Goal: Task Accomplishment & Management: Complete application form

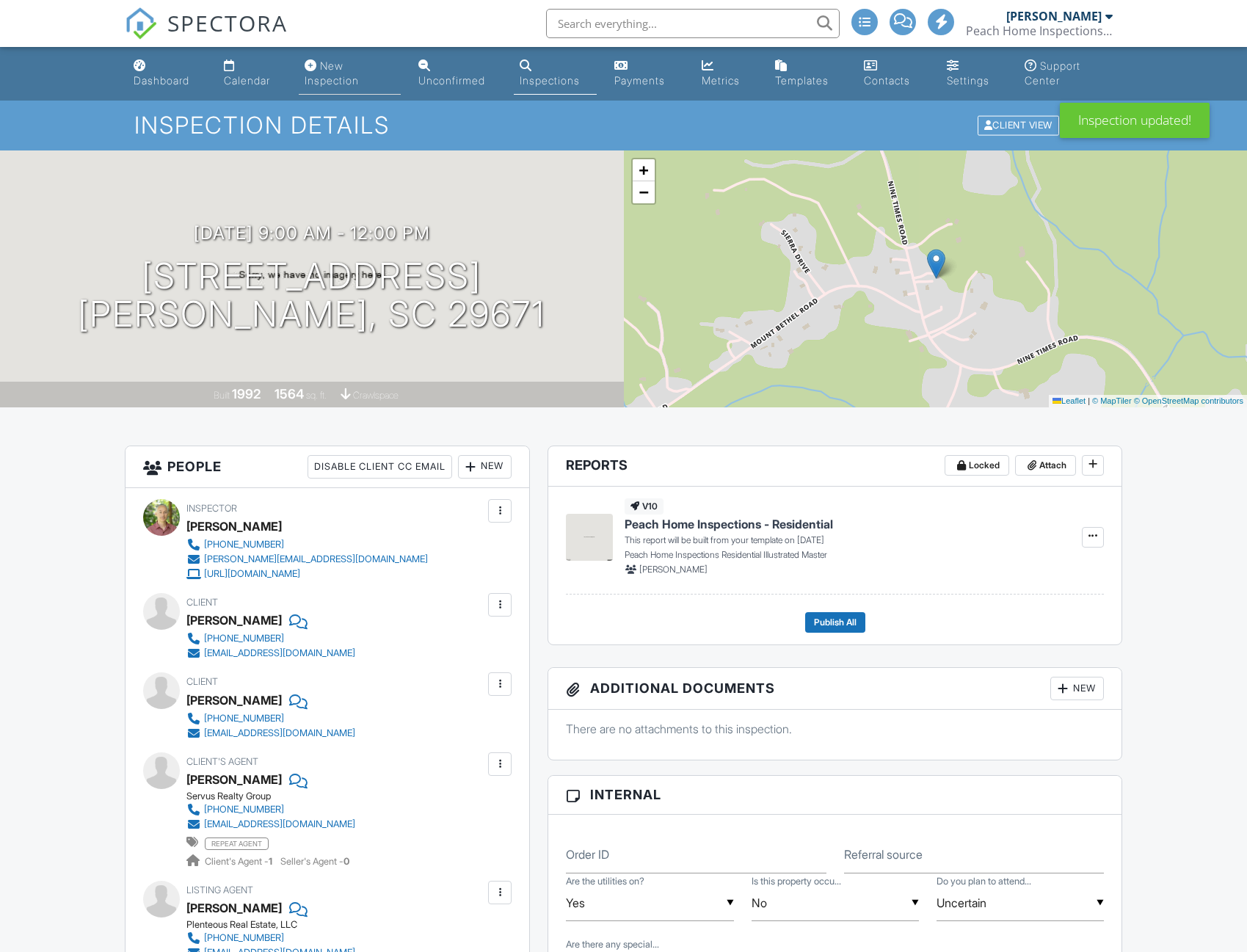
click at [342, 79] on div "New Inspection" at bounding box center [332, 73] width 54 height 27
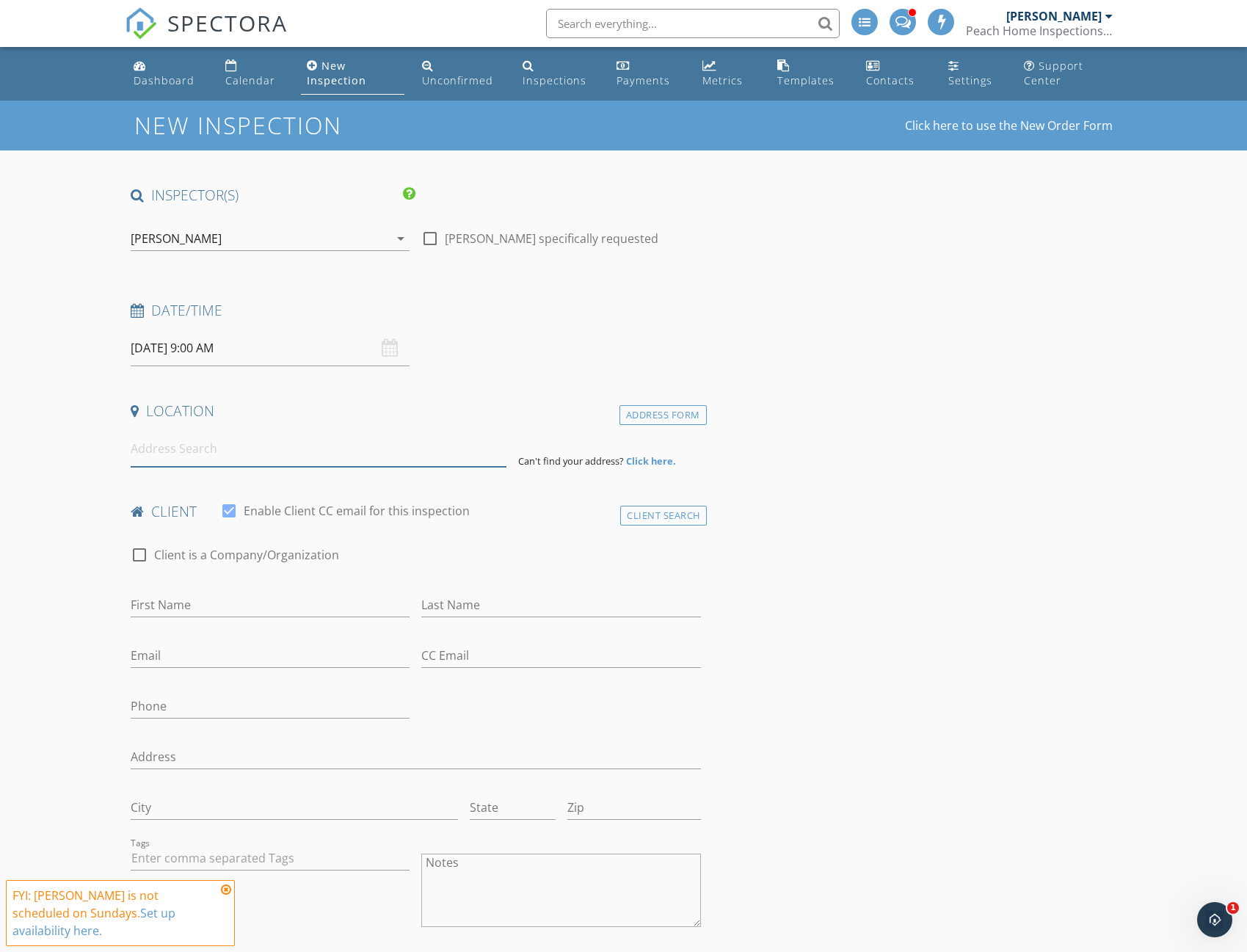
click at [211, 435] on input at bounding box center [319, 449] width 377 height 36
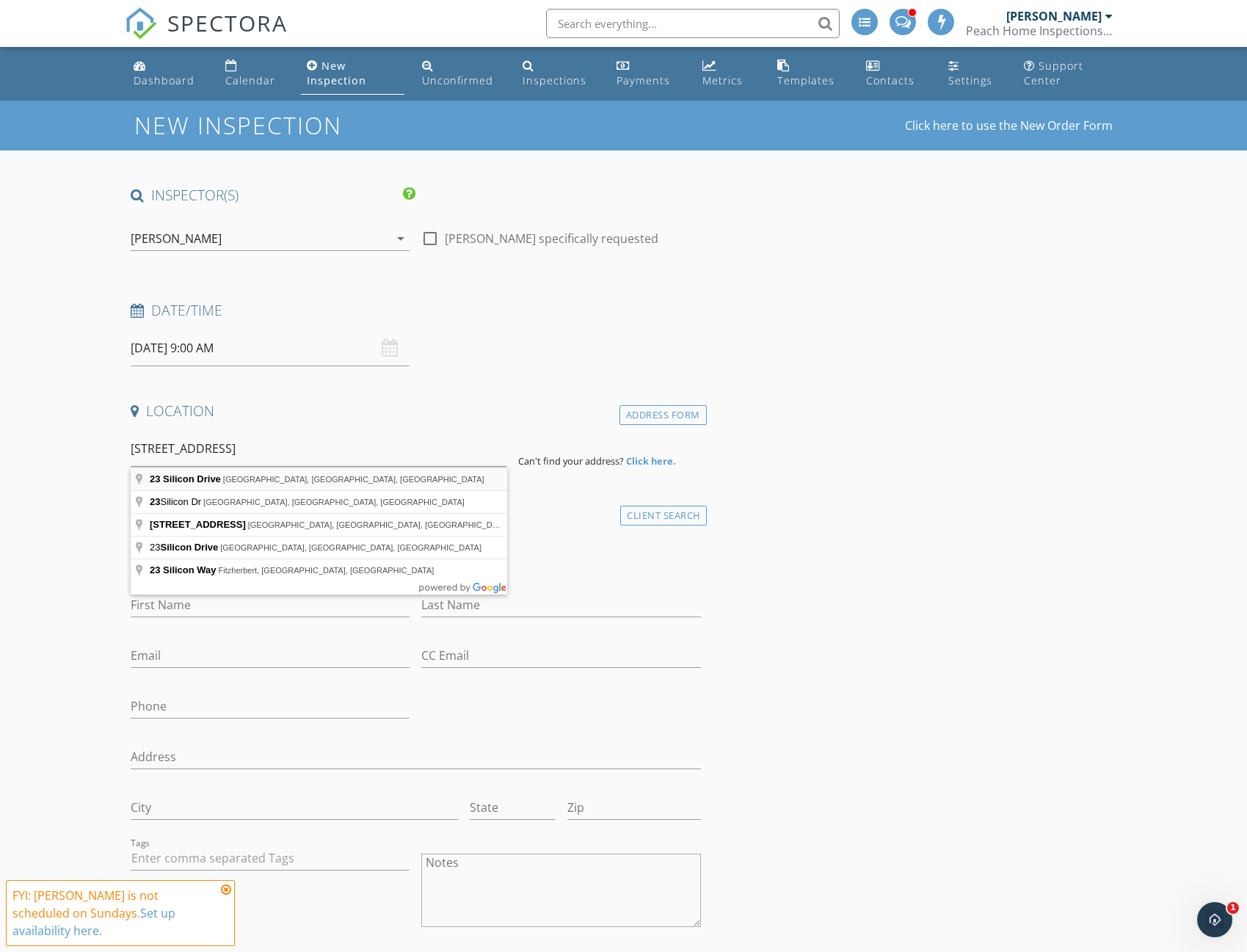
type input "[STREET_ADDRESS]"
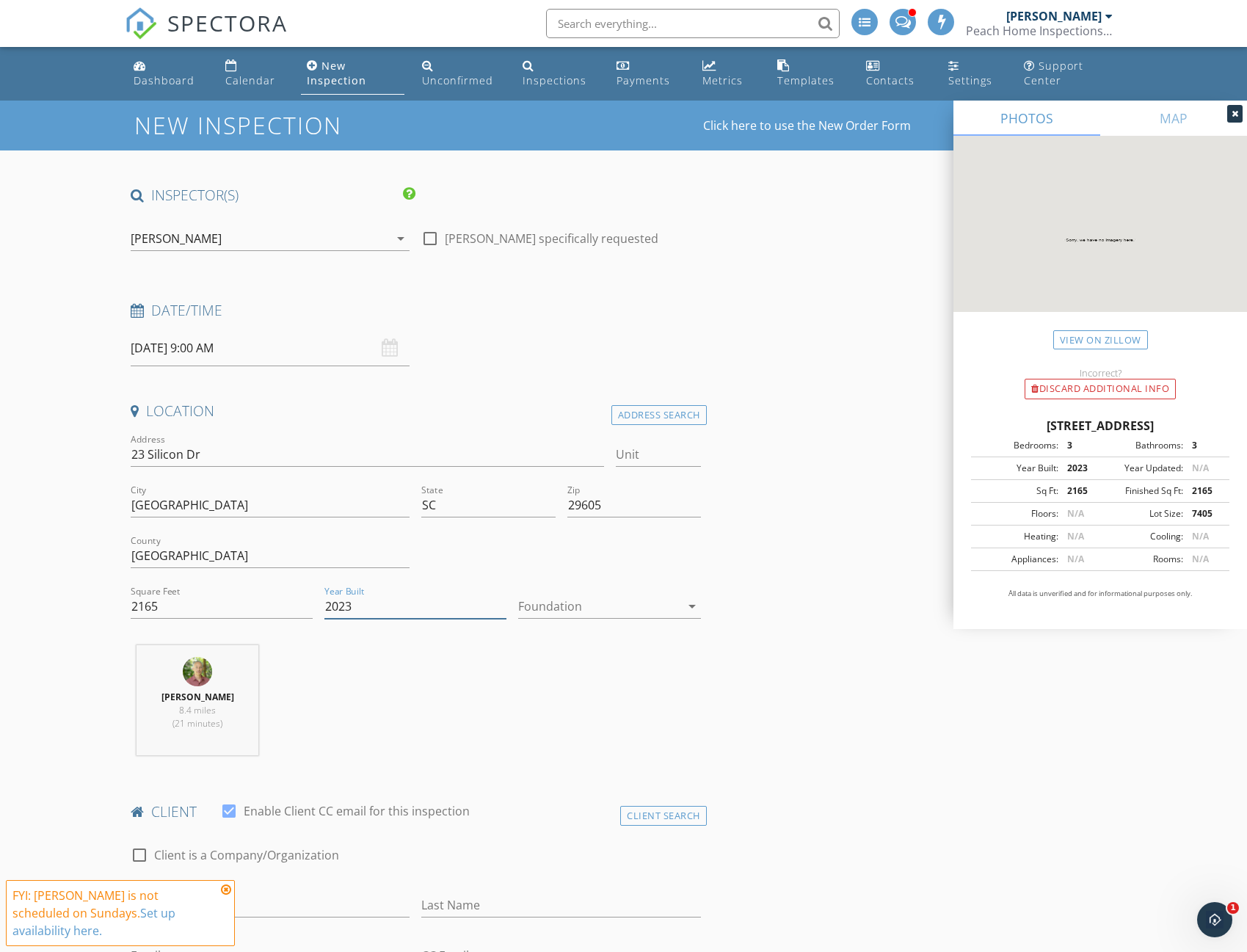
click at [377, 606] on input "2023" at bounding box center [416, 606] width 182 height 24
type input "2025"
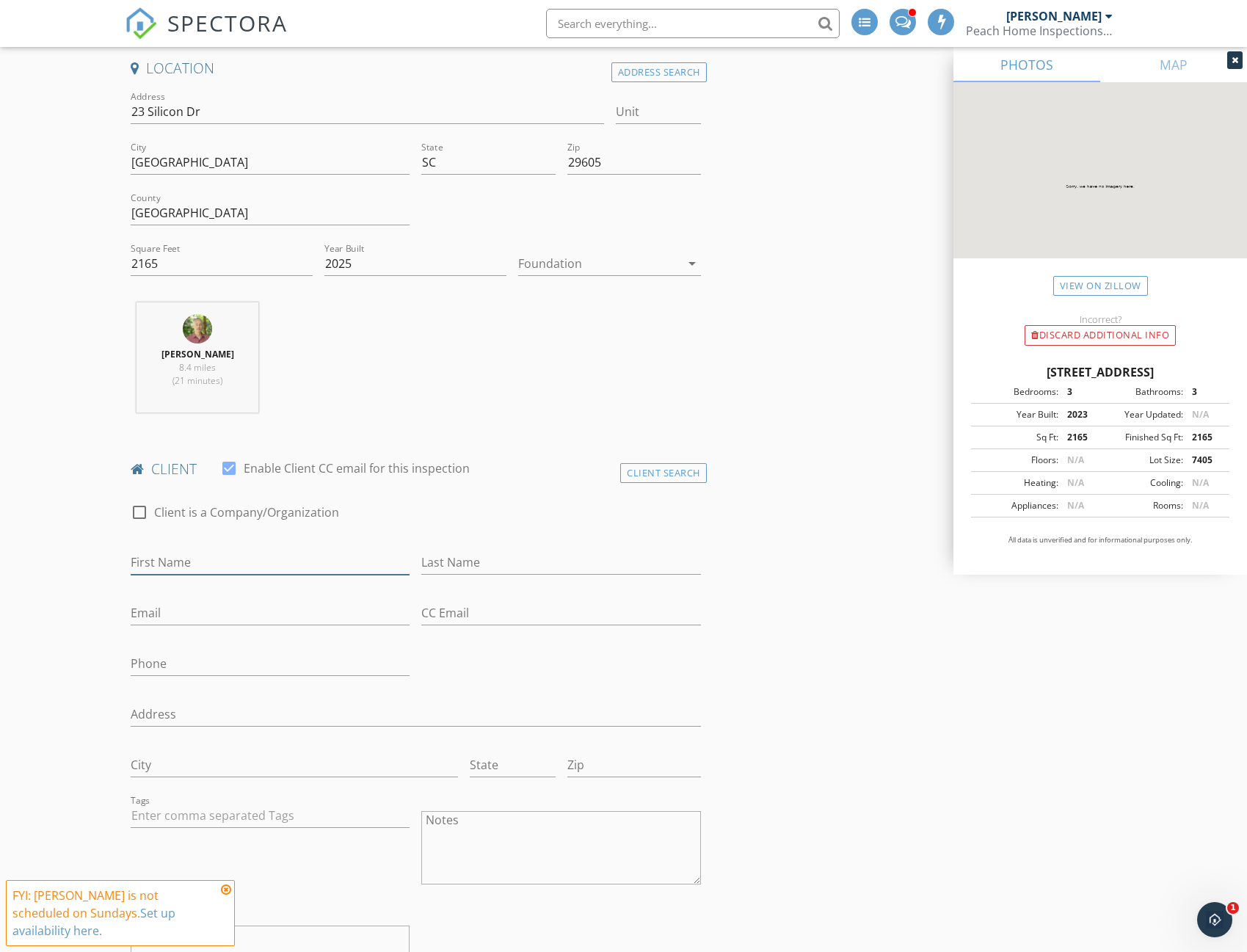
click at [217, 556] on input "First Name" at bounding box center [270, 562] width 279 height 24
type input "[PERSON_NAME]"
click at [512, 546] on div "Last Name" at bounding box center [561, 565] width 279 height 48
click at [503, 560] on input "Last Name" at bounding box center [561, 562] width 279 height 24
type input "Parks"
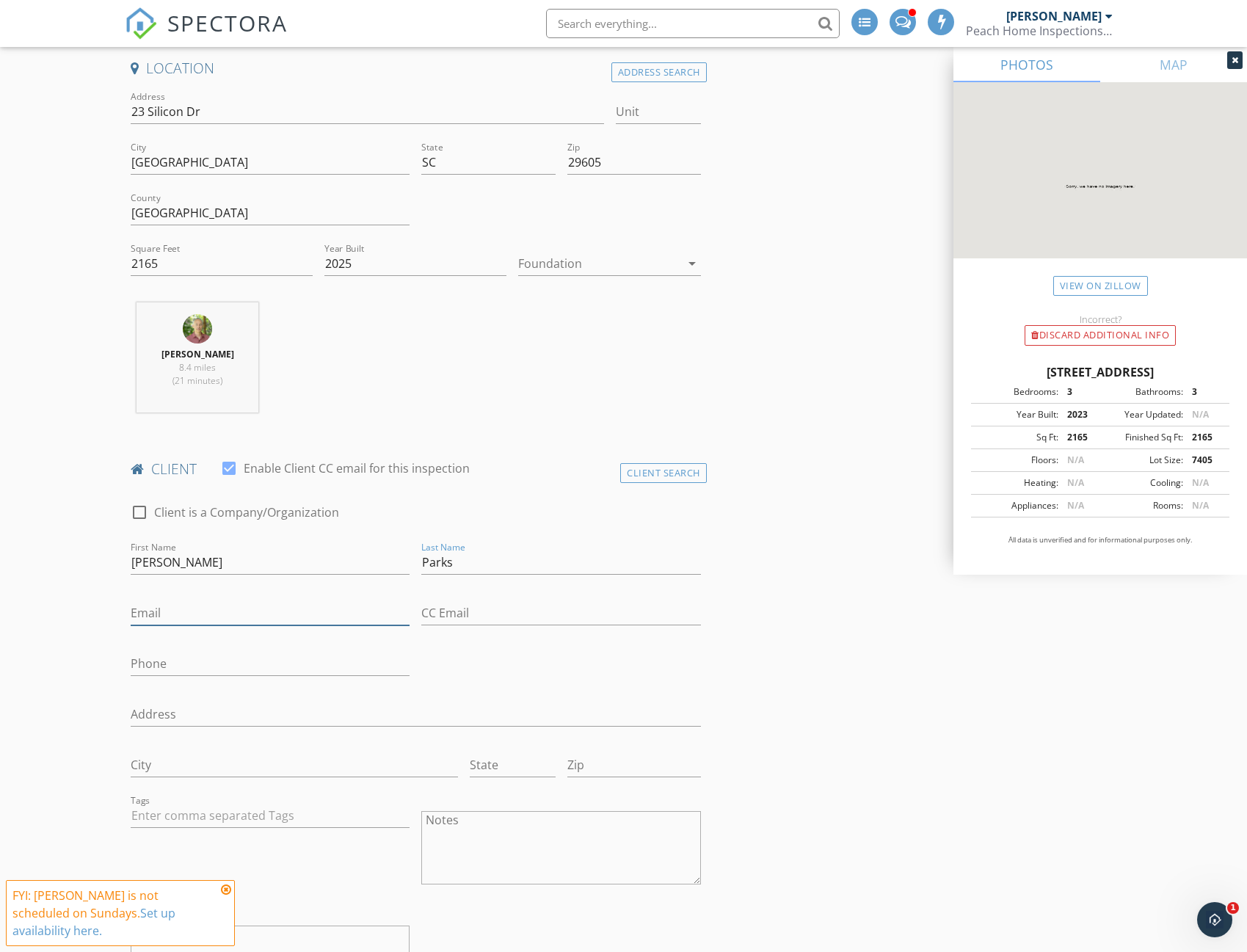
click at [180, 609] on input "Email" at bounding box center [270, 613] width 279 height 24
type input "[EMAIL_ADDRESS][DOMAIN_NAME]"
click at [169, 665] on input "Phone" at bounding box center [270, 663] width 279 height 24
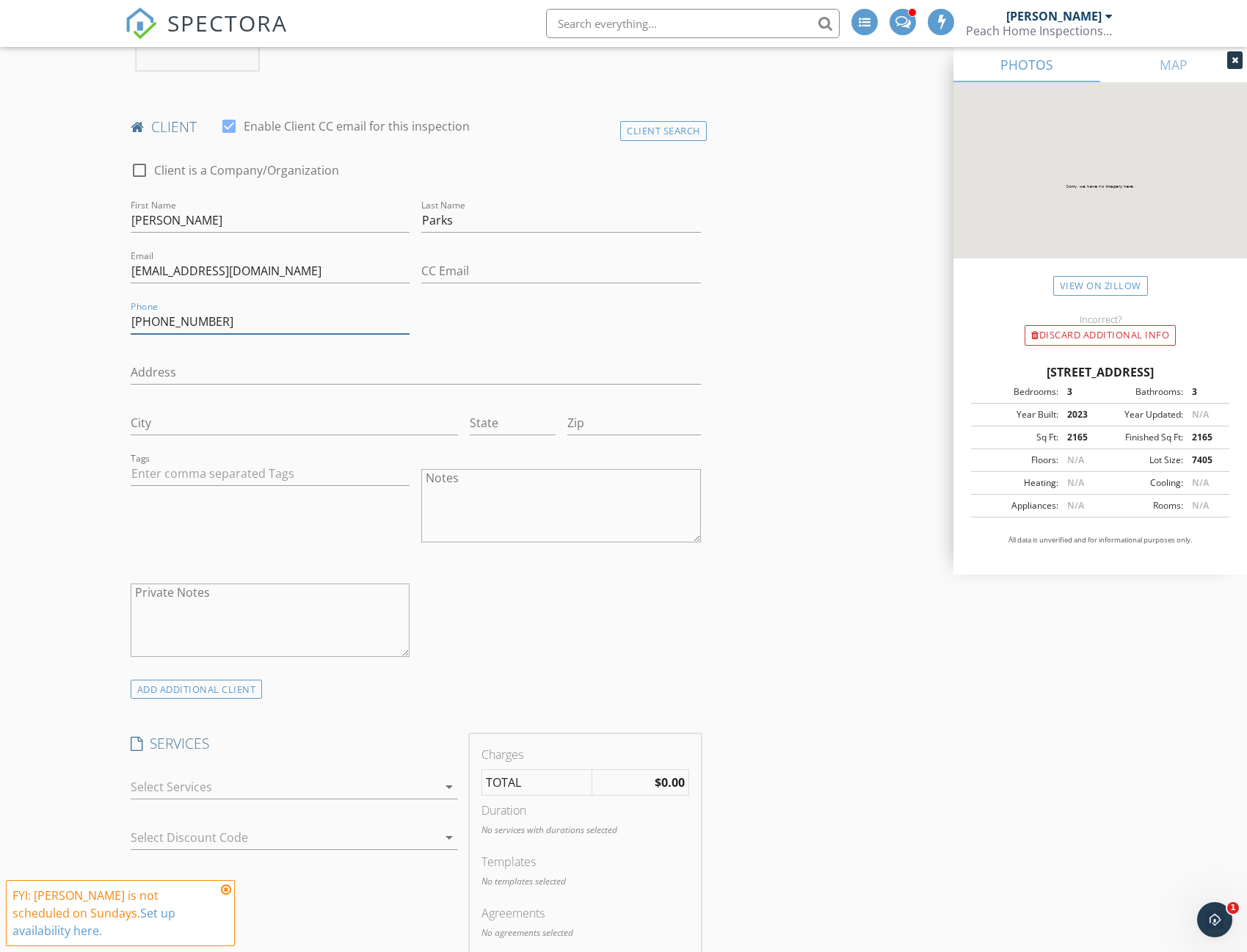
scroll to position [1028, 0]
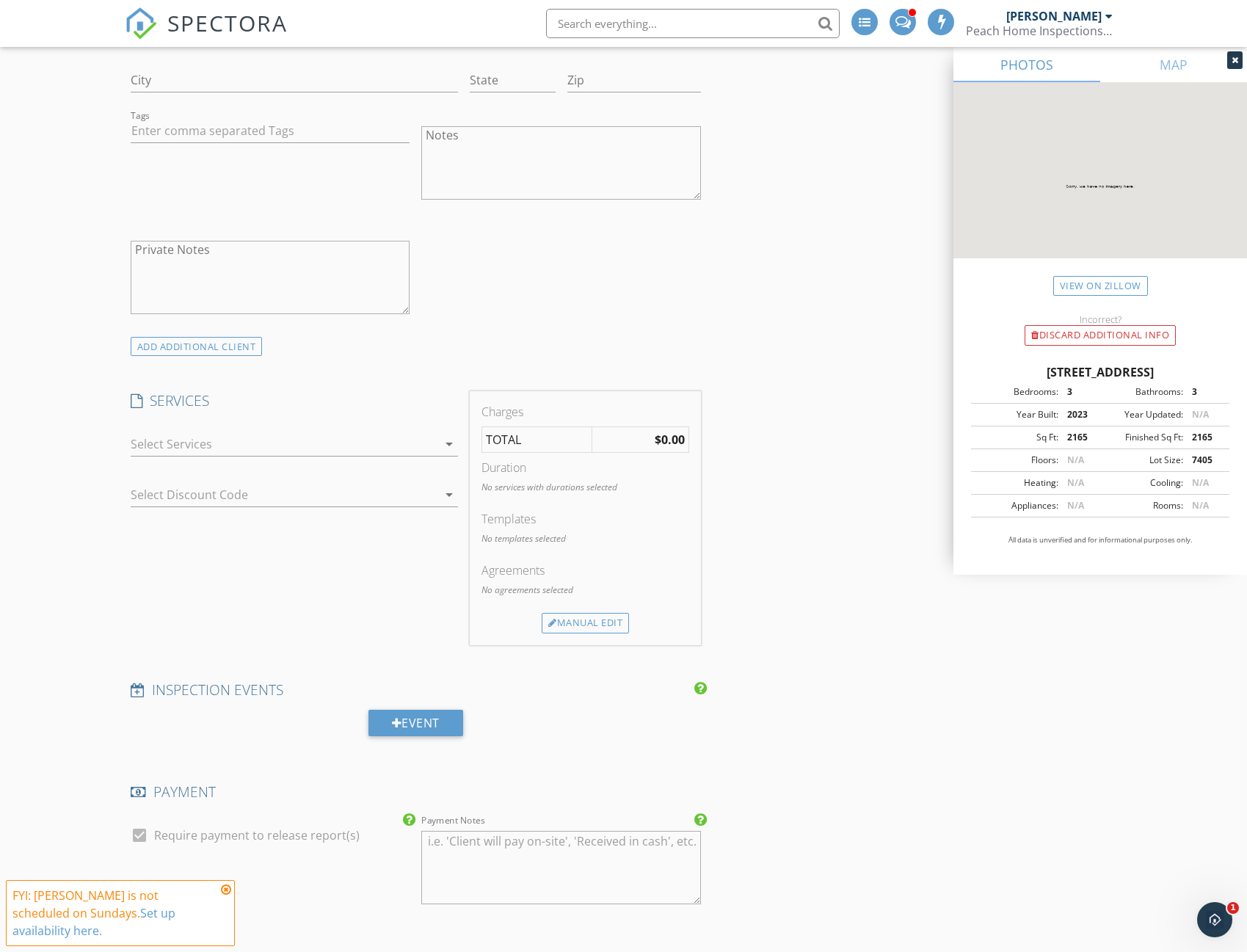
type input "[PHONE_NUMBER]"
click at [419, 458] on div "arrow_drop_down" at bounding box center [295, 452] width 328 height 39
click at [419, 446] on div at bounding box center [285, 445] width 308 height 24
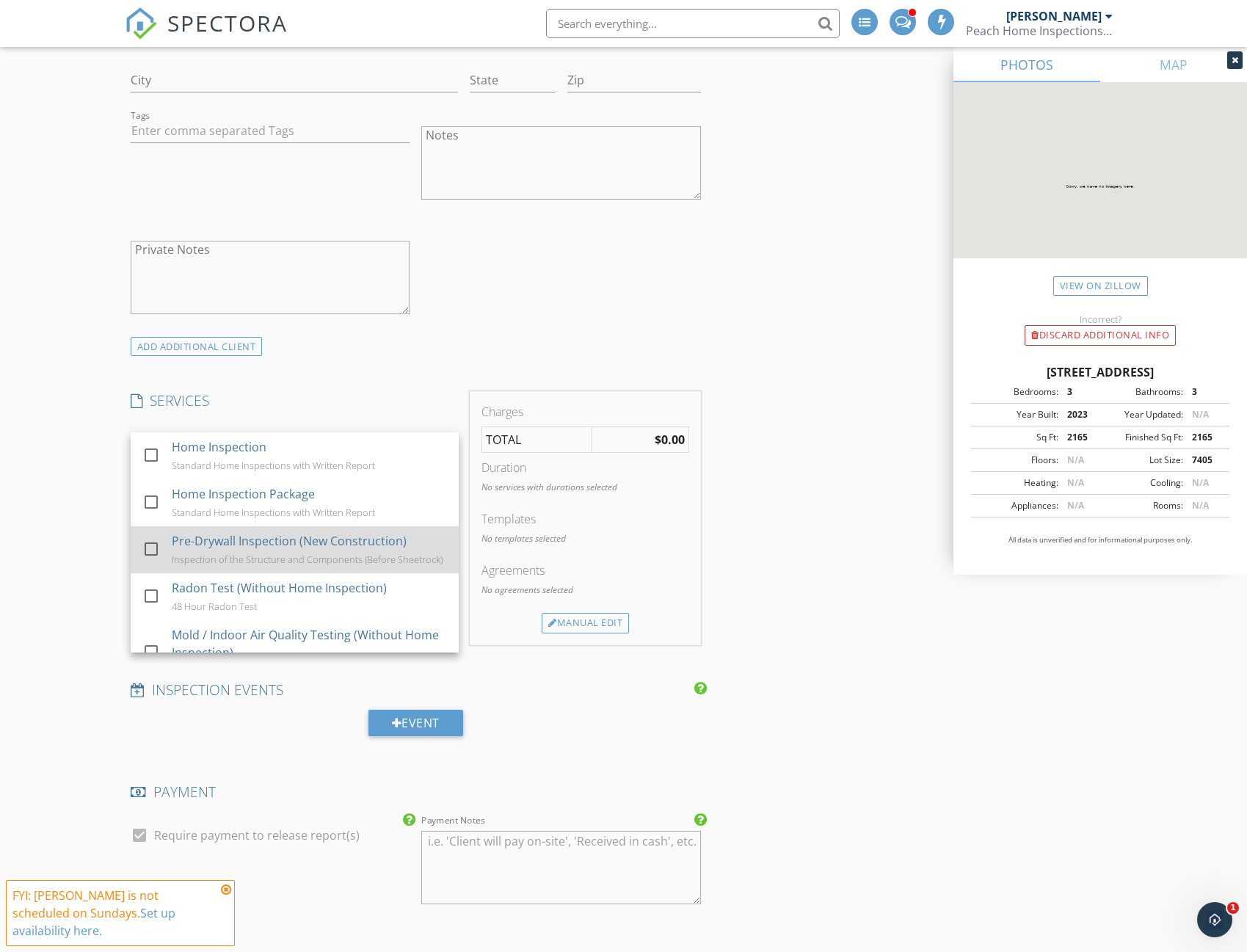
click at [295, 548] on div "Pre-Drywall Inspection (New Construction)" at bounding box center [289, 541] width 235 height 18
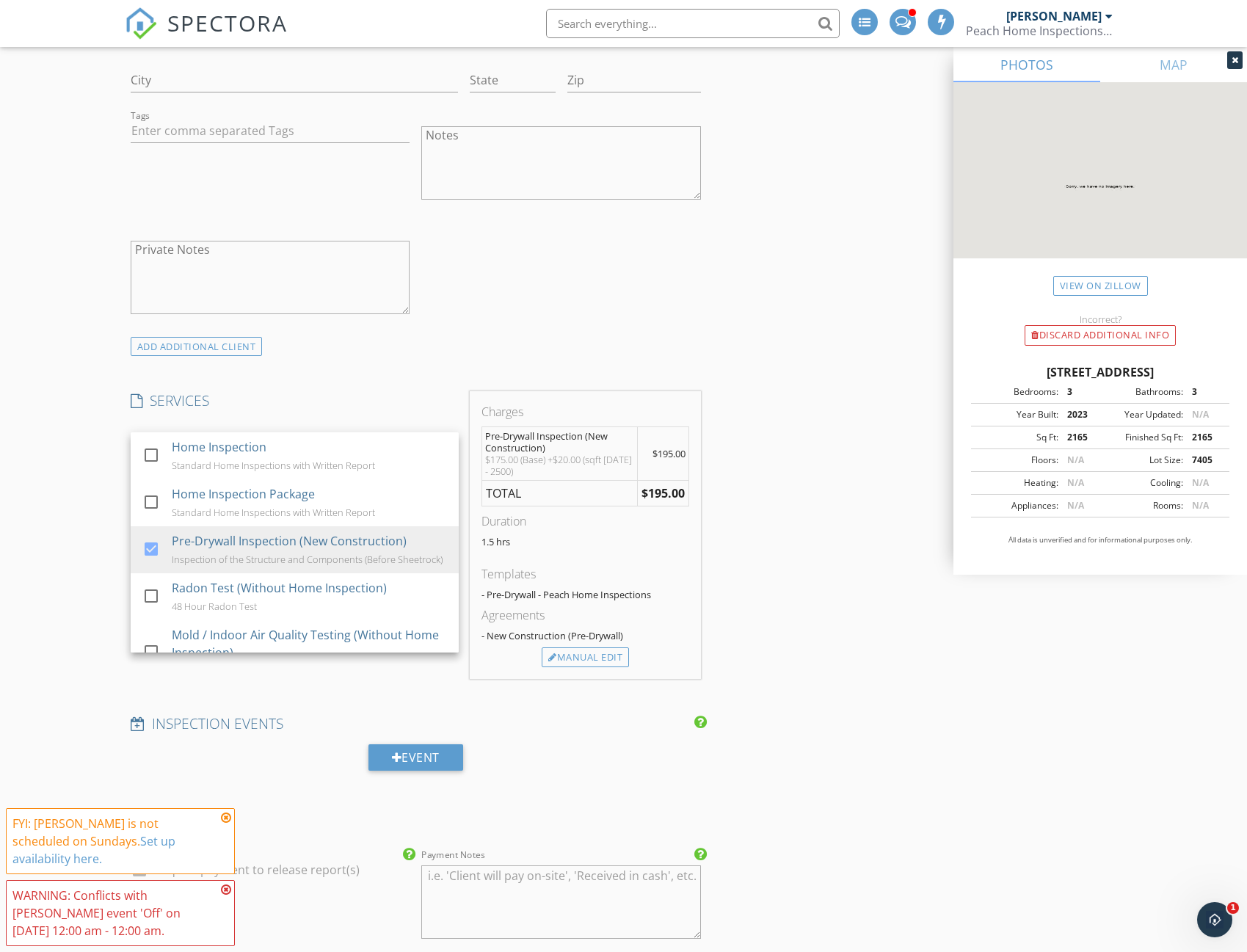
click at [779, 531] on div "INSPECTOR(S) check_box [PERSON_NAME] PRIMARY [PERSON_NAME] arrow_drop_down chec…" at bounding box center [624, 630] width 997 height 2946
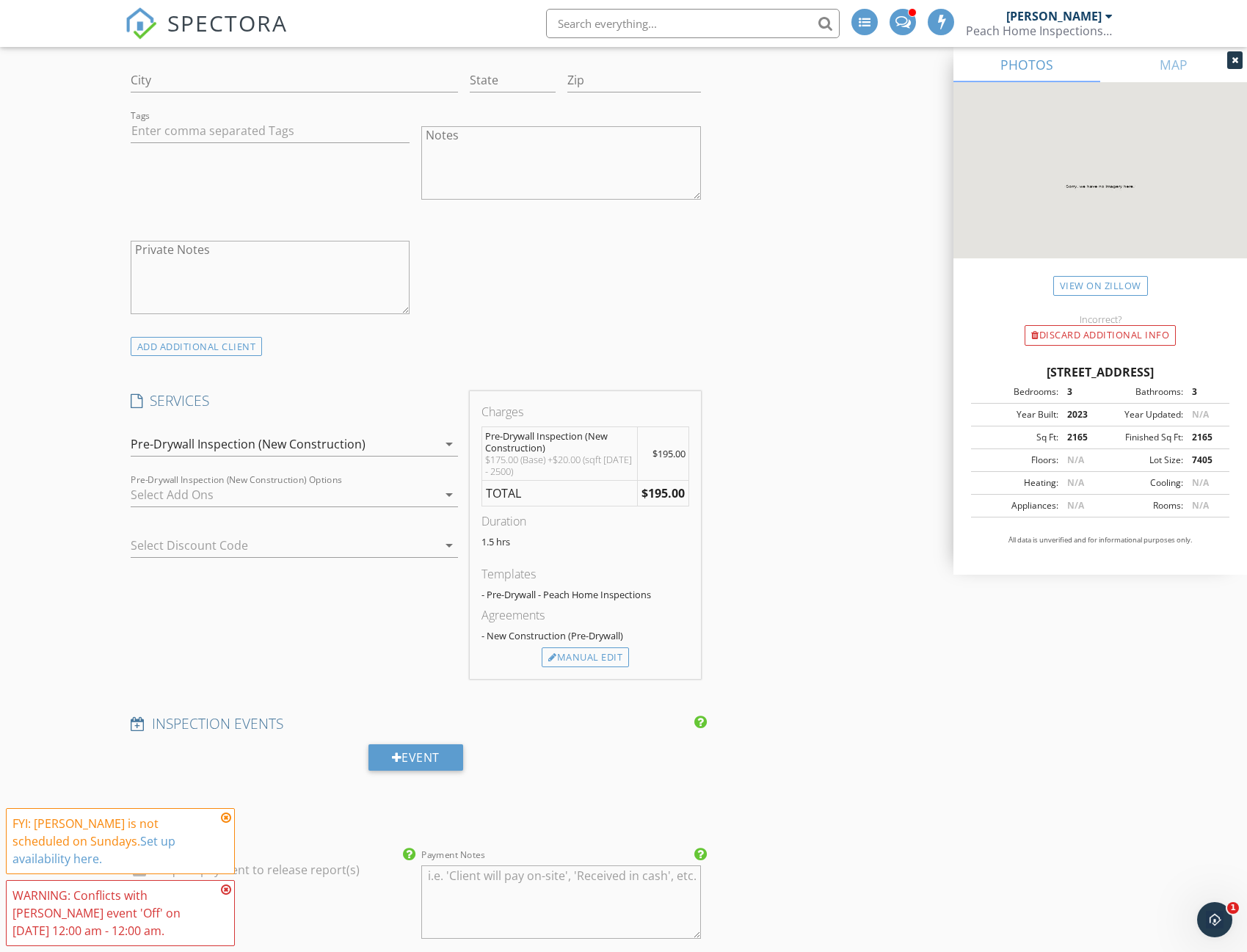
scroll to position [1371, 0]
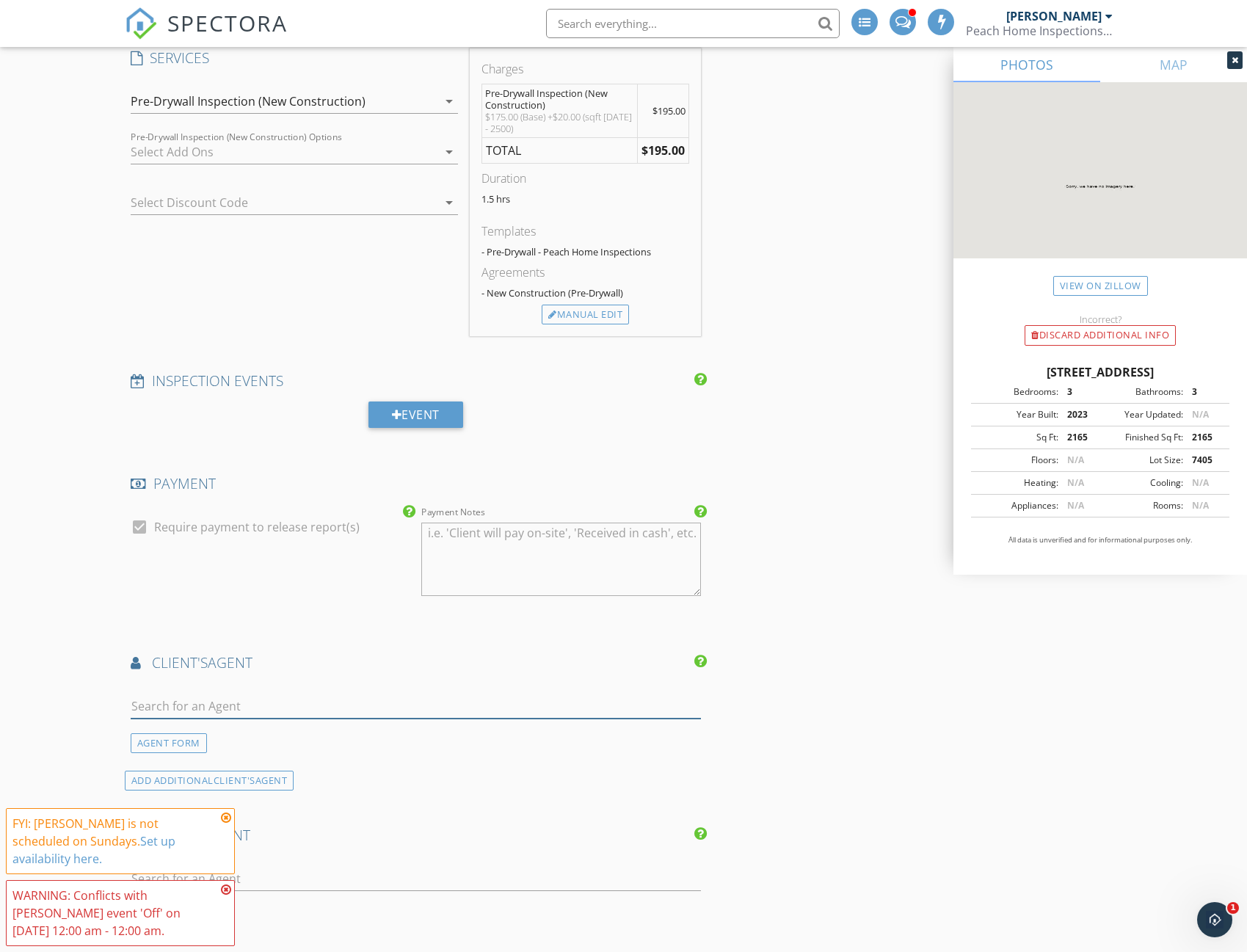
click at [284, 701] on input "text" at bounding box center [416, 706] width 571 height 24
type input "[PERSON_NAME]"
click at [290, 735] on div "No results found. Click to add a new Agent" at bounding box center [247, 738] width 221 height 18
click at [237, 704] on input "First Name" at bounding box center [270, 706] width 279 height 24
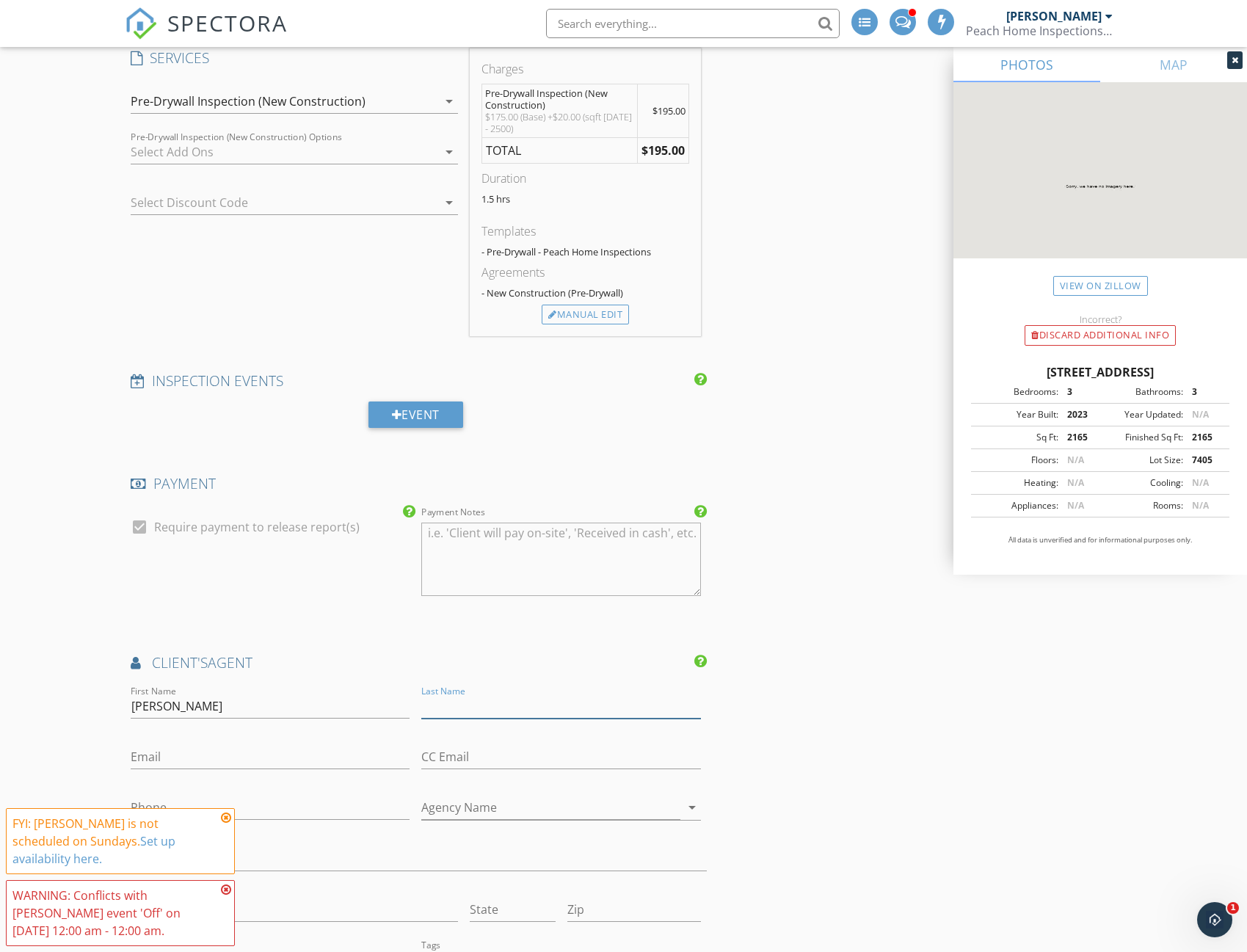
click at [476, 704] on input "Last Name" at bounding box center [561, 706] width 279 height 24
click at [194, 706] on input "[PERSON_NAME]" at bounding box center [270, 706] width 279 height 24
type input "R"
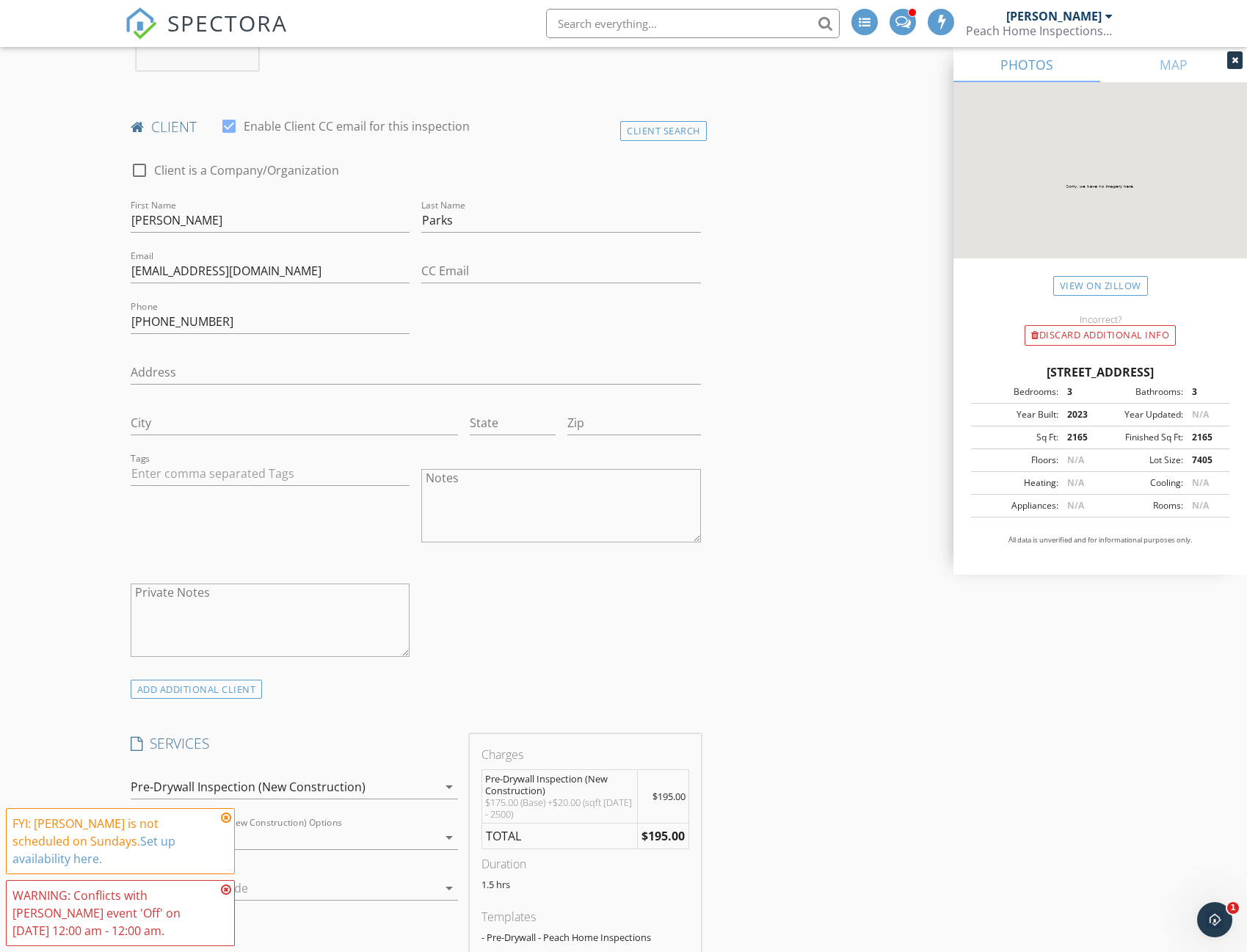
scroll to position [343, 0]
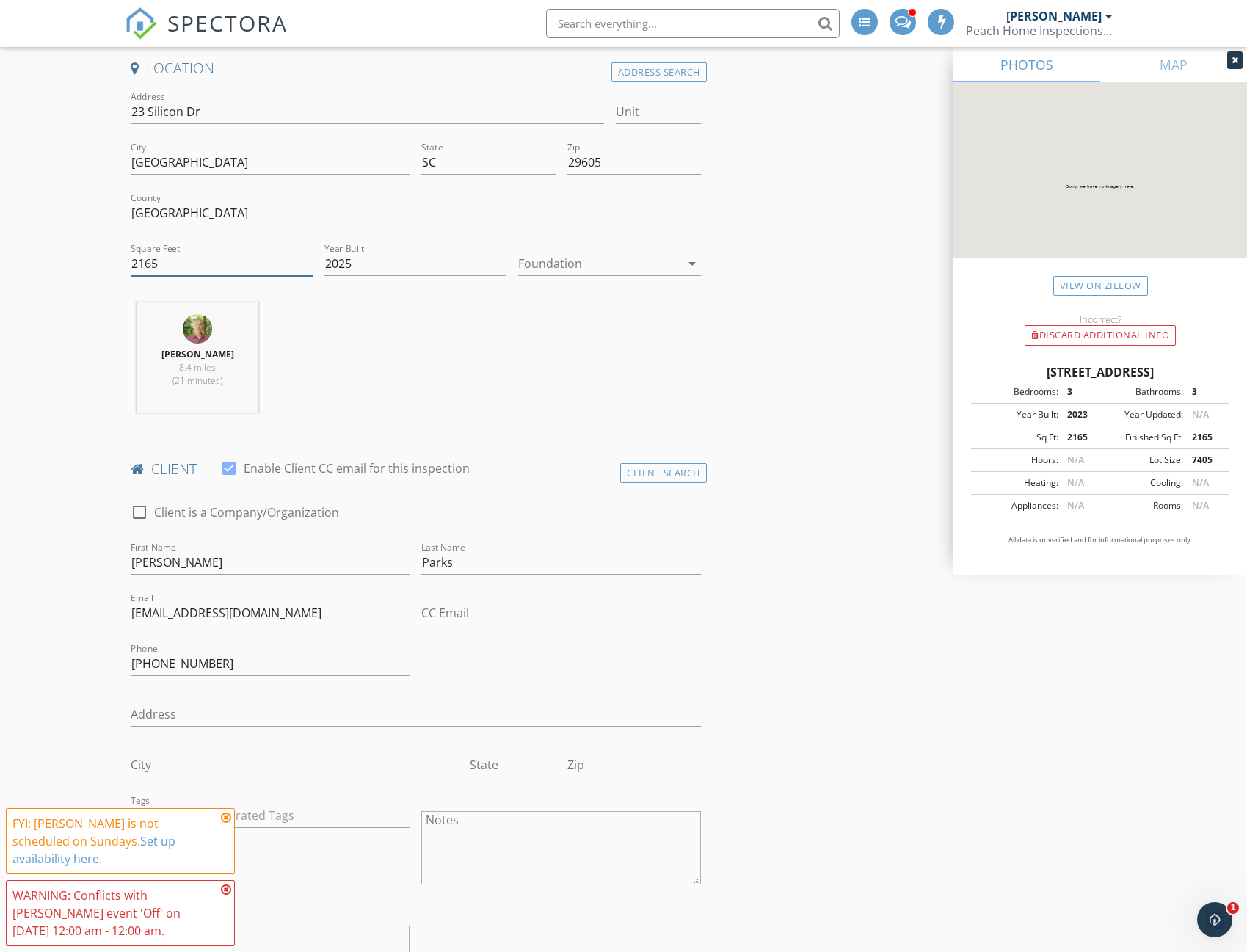
click at [166, 263] on input "2165" at bounding box center [222, 264] width 182 height 24
type input "2"
type input "1618"
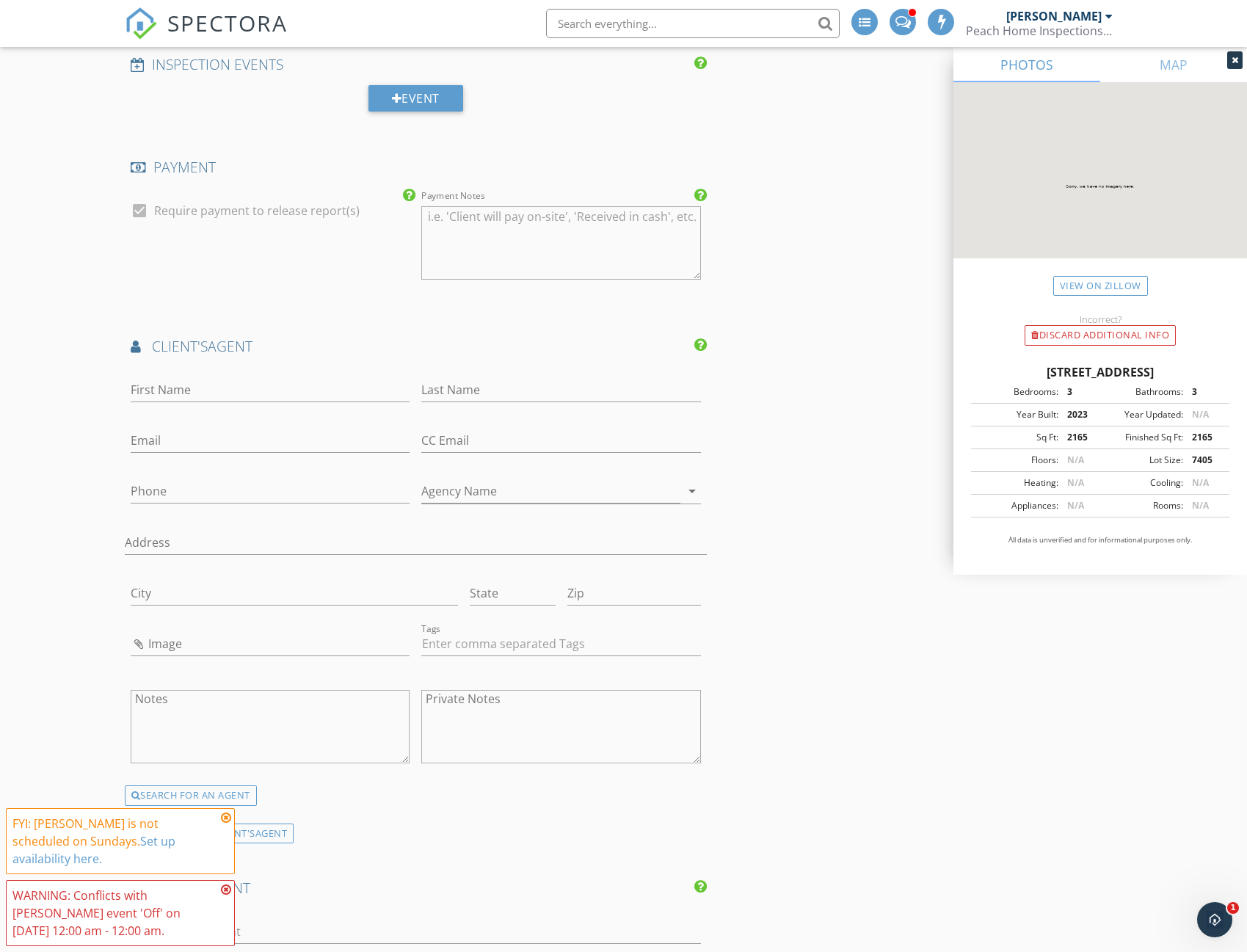
scroll to position [1712, 0]
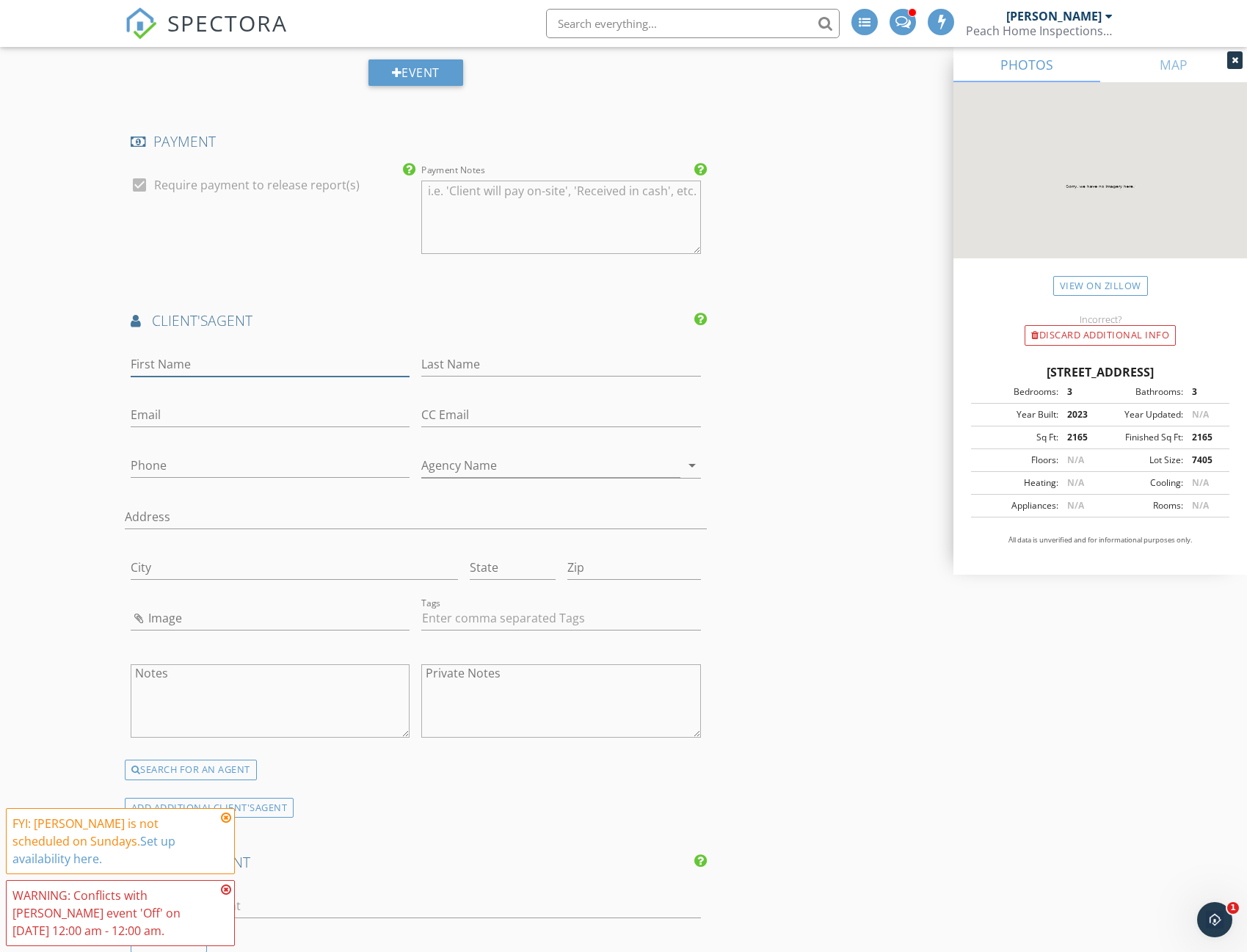
click at [223, 364] on input "First Name" at bounding box center [270, 365] width 279 height 24
type input "[PERSON_NAME]"
click at [486, 368] on input "Last Name" at bounding box center [561, 365] width 279 height 24
type input "[PERSON_NAME]"
click at [189, 415] on input "Email" at bounding box center [270, 415] width 279 height 24
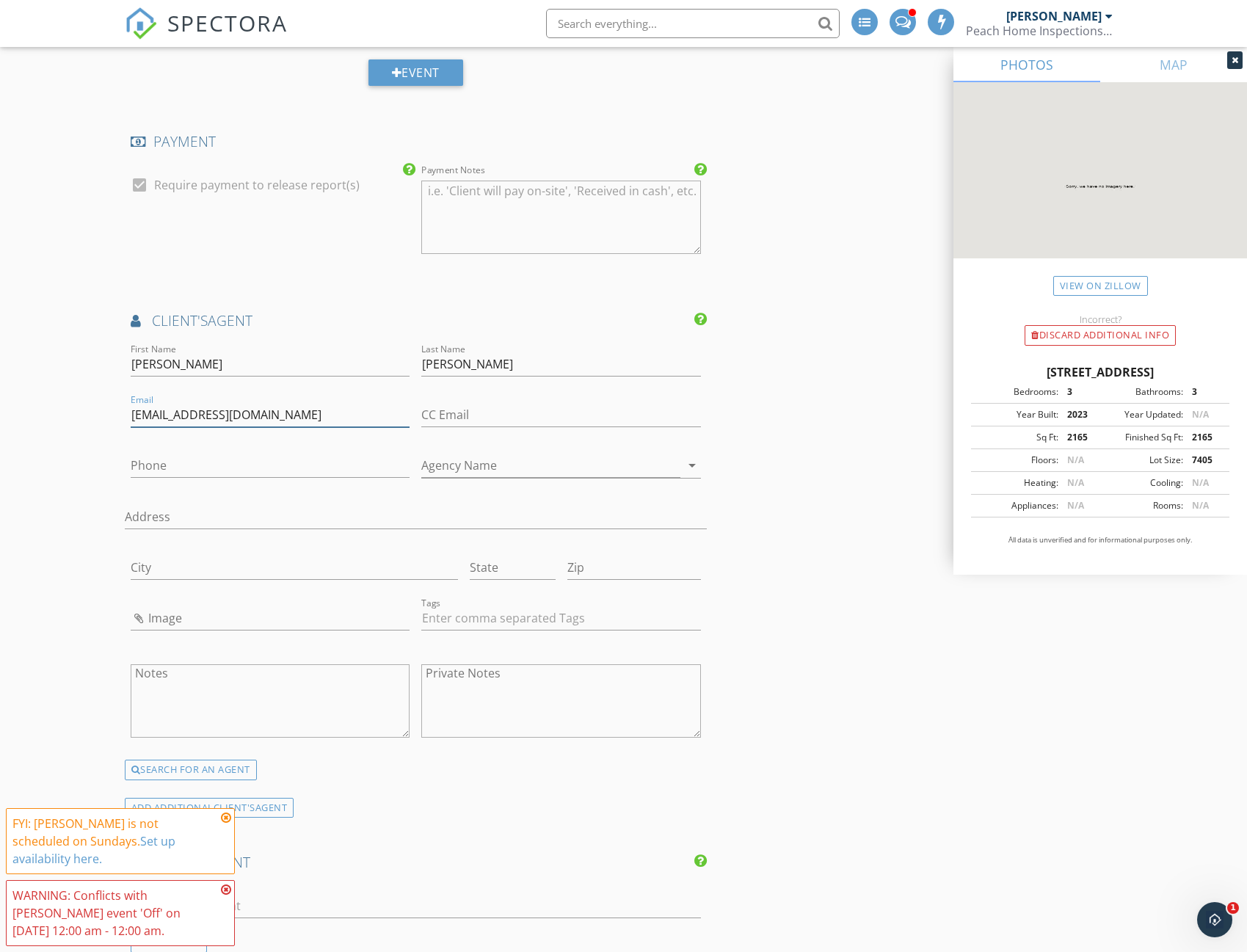
type input "[EMAIL_ADDRESS][DOMAIN_NAME]"
click at [178, 467] on input "Phone" at bounding box center [270, 466] width 279 height 24
type input "[PHONE_NUMBER]"
drag, startPoint x: 472, startPoint y: 464, endPoint x: 466, endPoint y: 461, distance: 6.7
click at [472, 464] on input "Agency Name" at bounding box center [551, 466] width 259 height 24
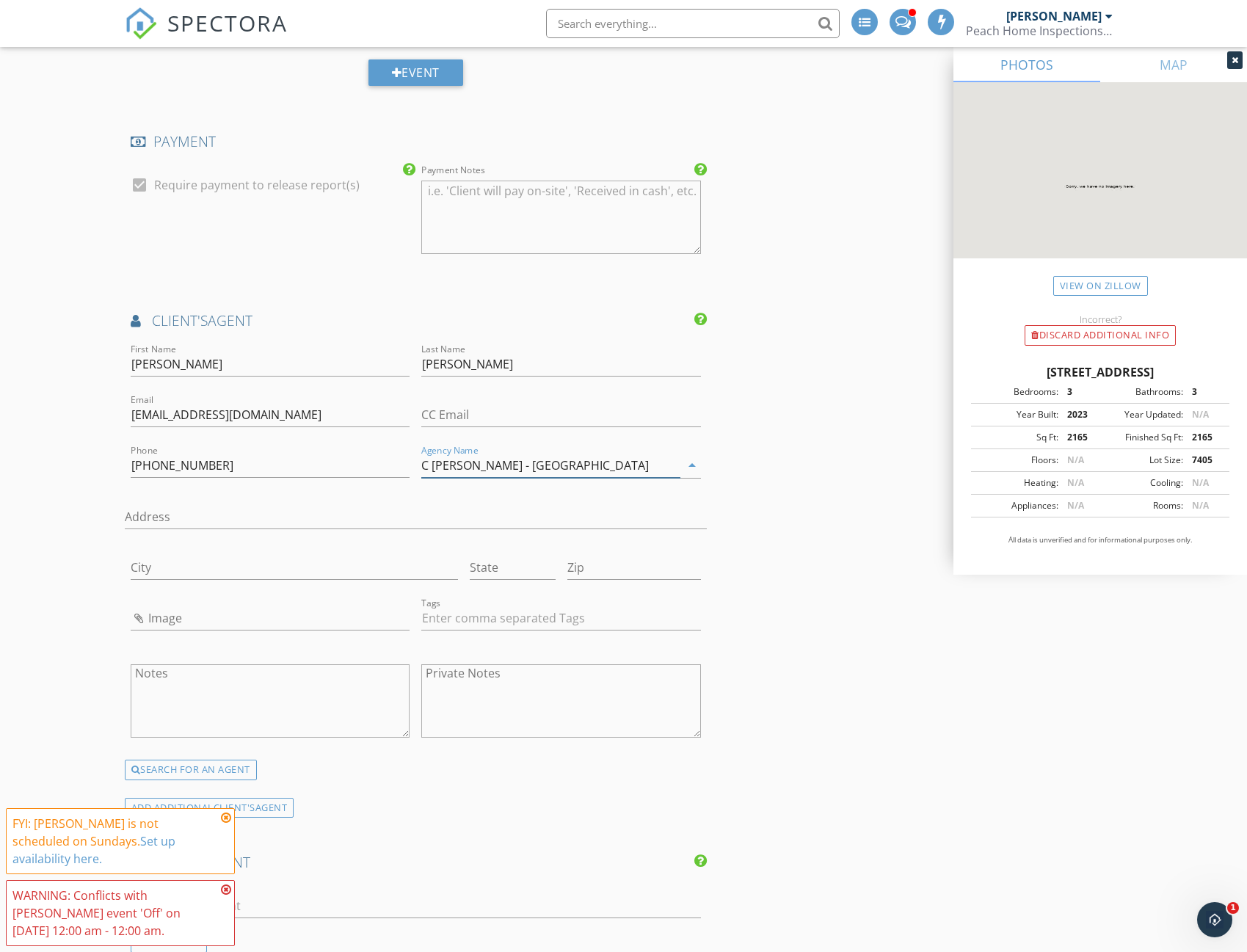
click at [423, 466] on input "C [PERSON_NAME] - [GEOGRAPHIC_DATA]" at bounding box center [551, 466] width 259 height 24
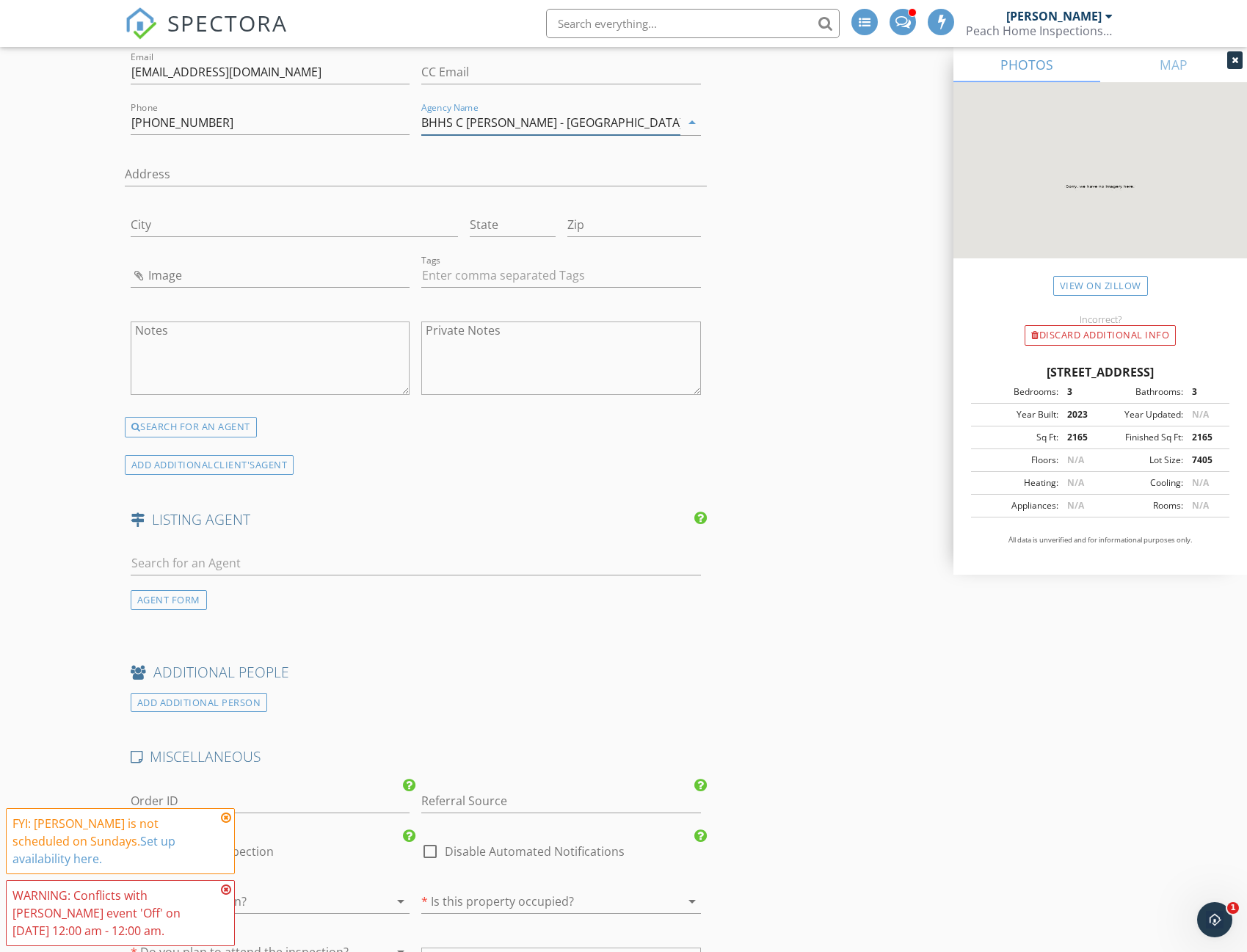
scroll to position [2397, 0]
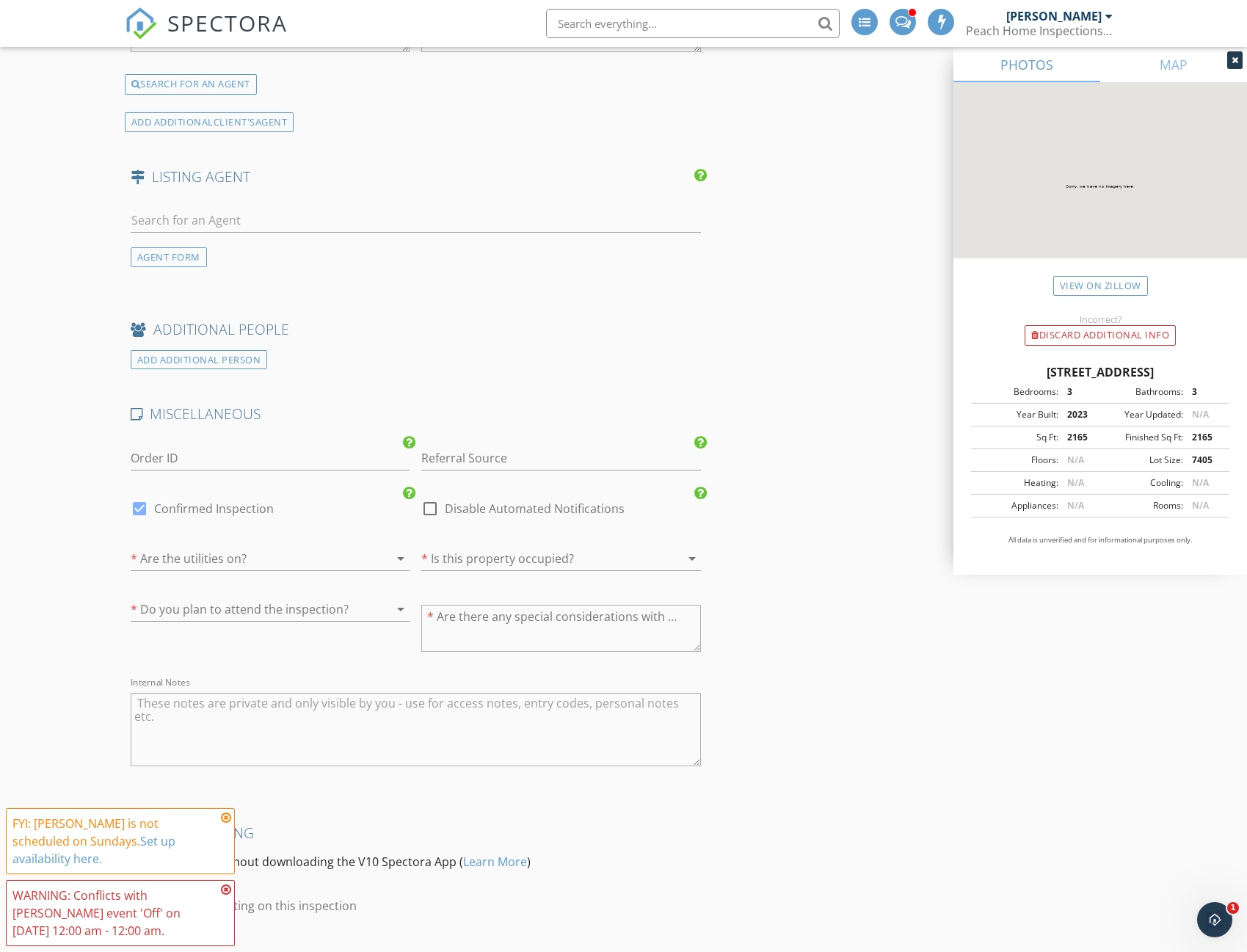
type input "BHHS C [PERSON_NAME] - [GEOGRAPHIC_DATA]"
click at [195, 547] on div at bounding box center [250, 558] width 238 height 24
click at [150, 604] on div "No" at bounding box center [271, 599] width 256 height 18
click at [459, 557] on div at bounding box center [541, 558] width 238 height 24
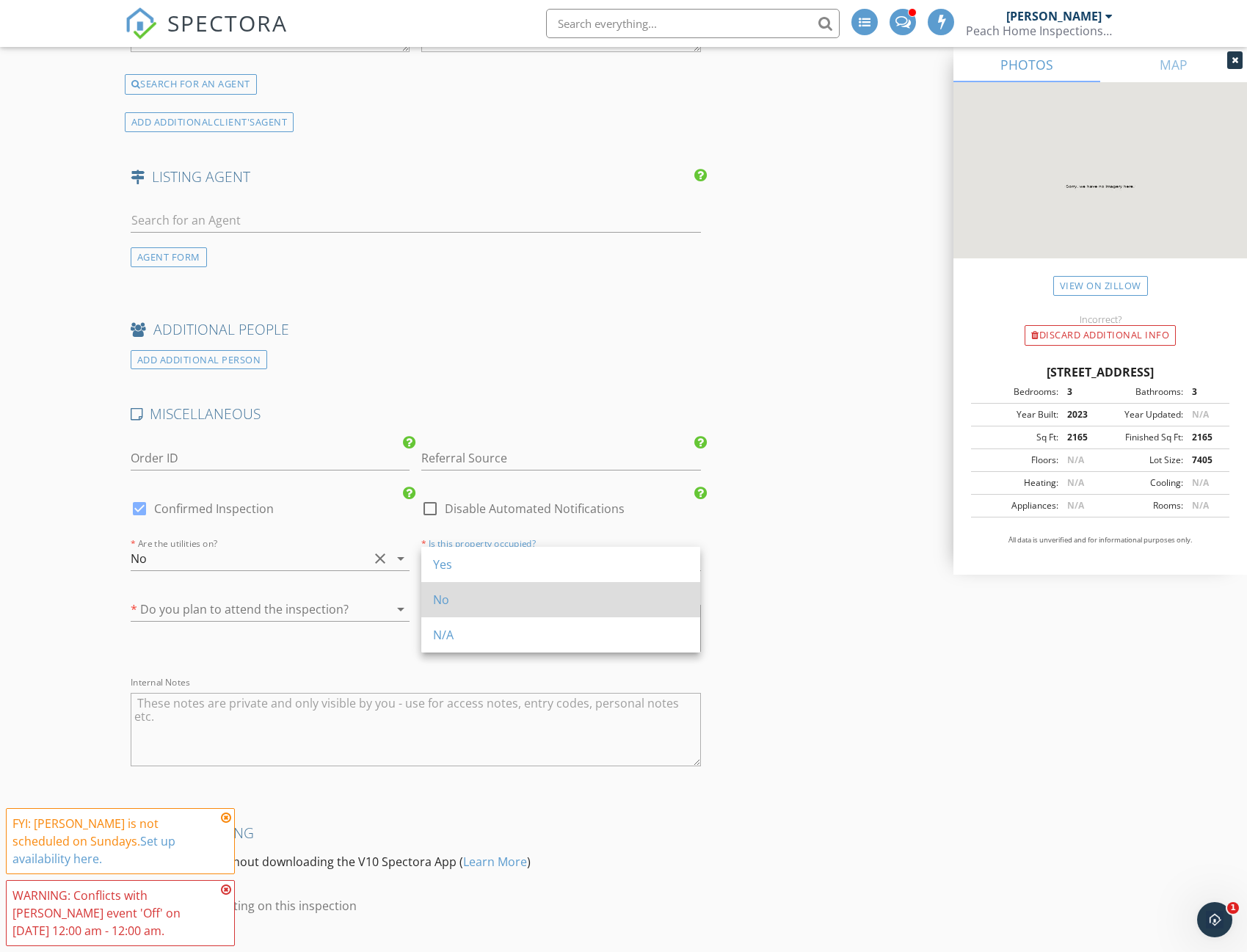
click at [437, 604] on div "No" at bounding box center [561, 599] width 256 height 18
click at [316, 613] on div at bounding box center [250, 609] width 238 height 24
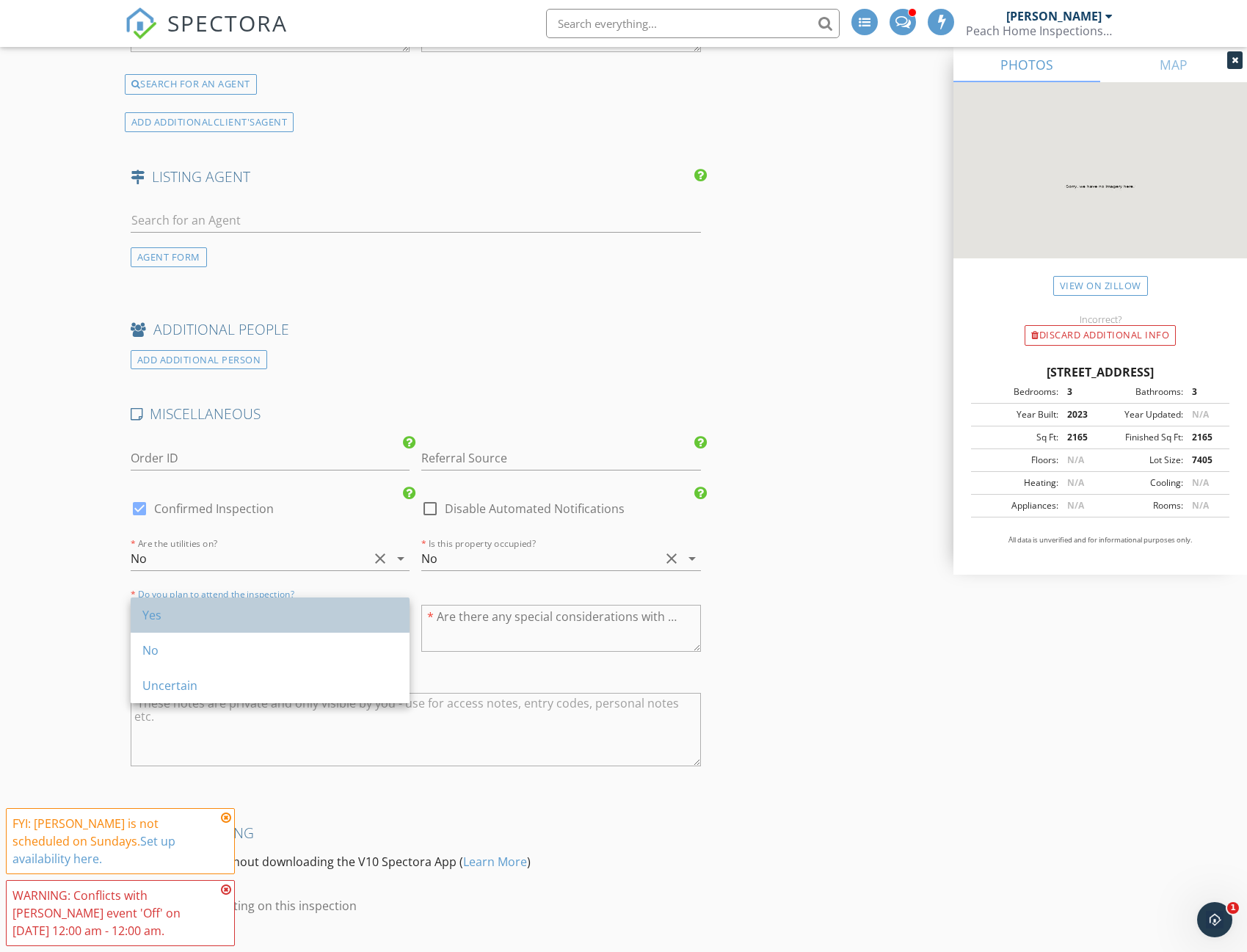
click at [158, 612] on div "Yes" at bounding box center [271, 615] width 256 height 18
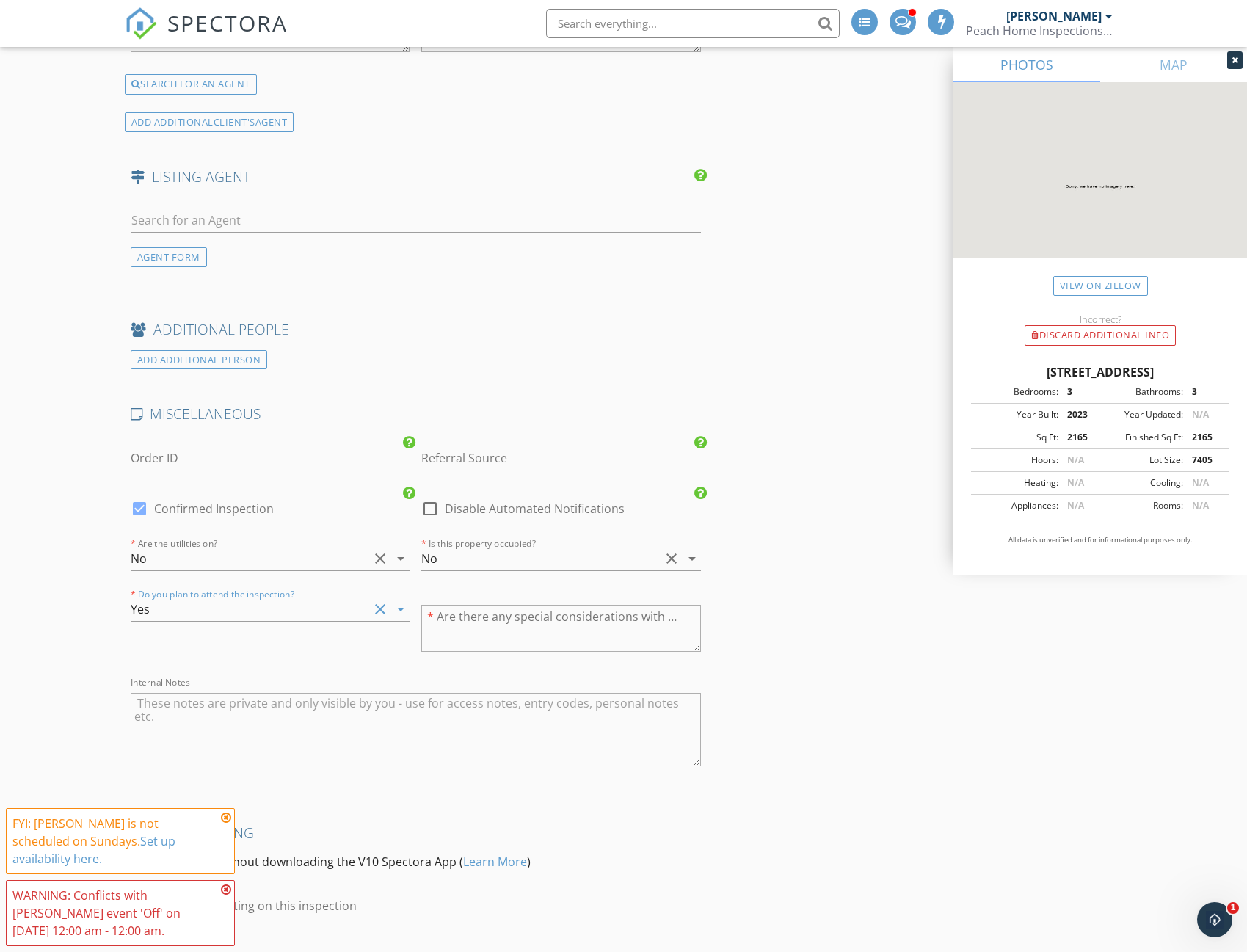
click at [602, 634] on textarea at bounding box center [561, 627] width 279 height 47
click at [155, 713] on textarea "To enrich screen reader interactions, please activate Accessibility in Grammarl…" at bounding box center [416, 729] width 571 height 73
type textarea "[GEOGRAPHIC_DATA][PERSON_NAME][STREET_ADDRESS][GEOGRAPHIC_DATA] is the neighbor…"
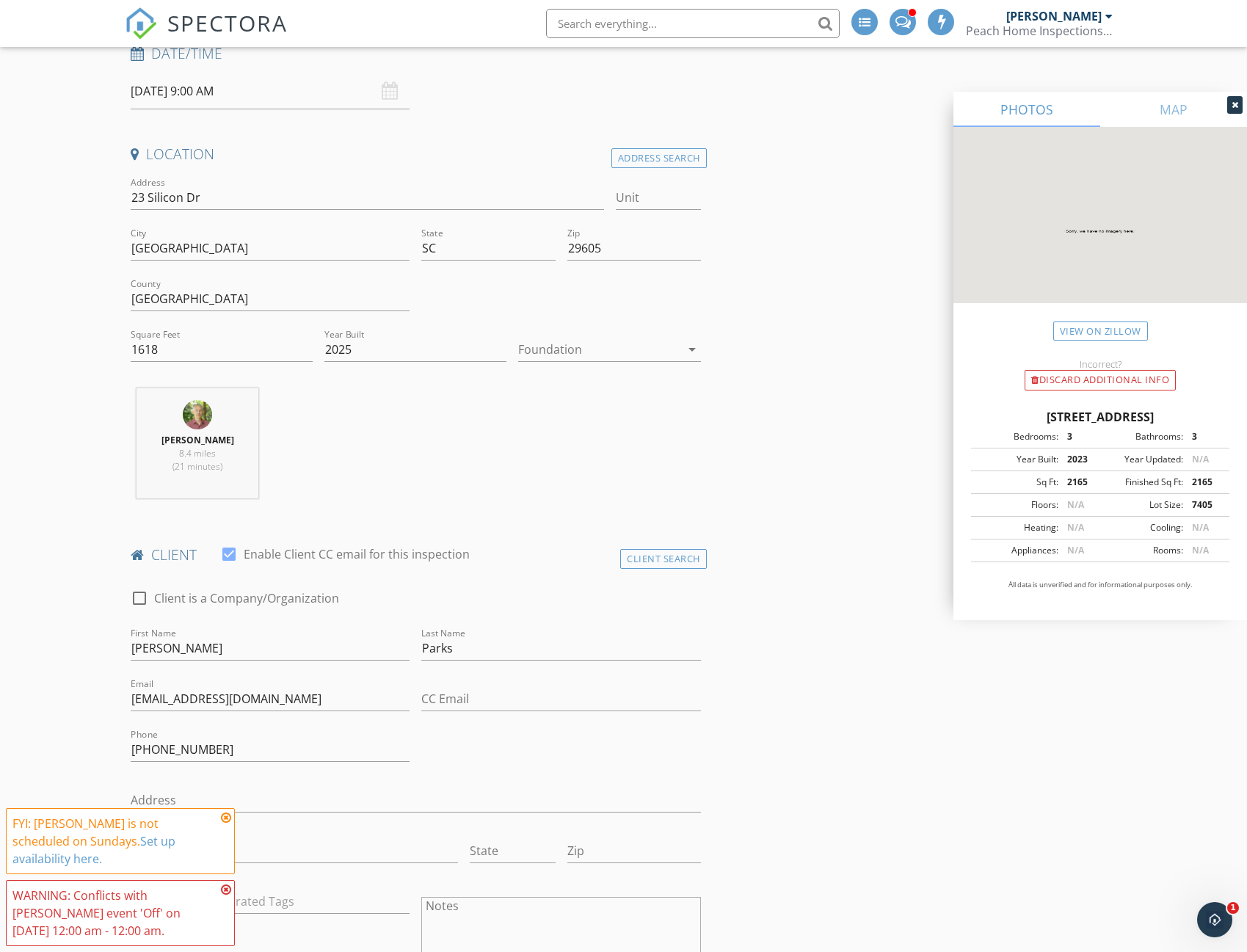
scroll to position [0, 0]
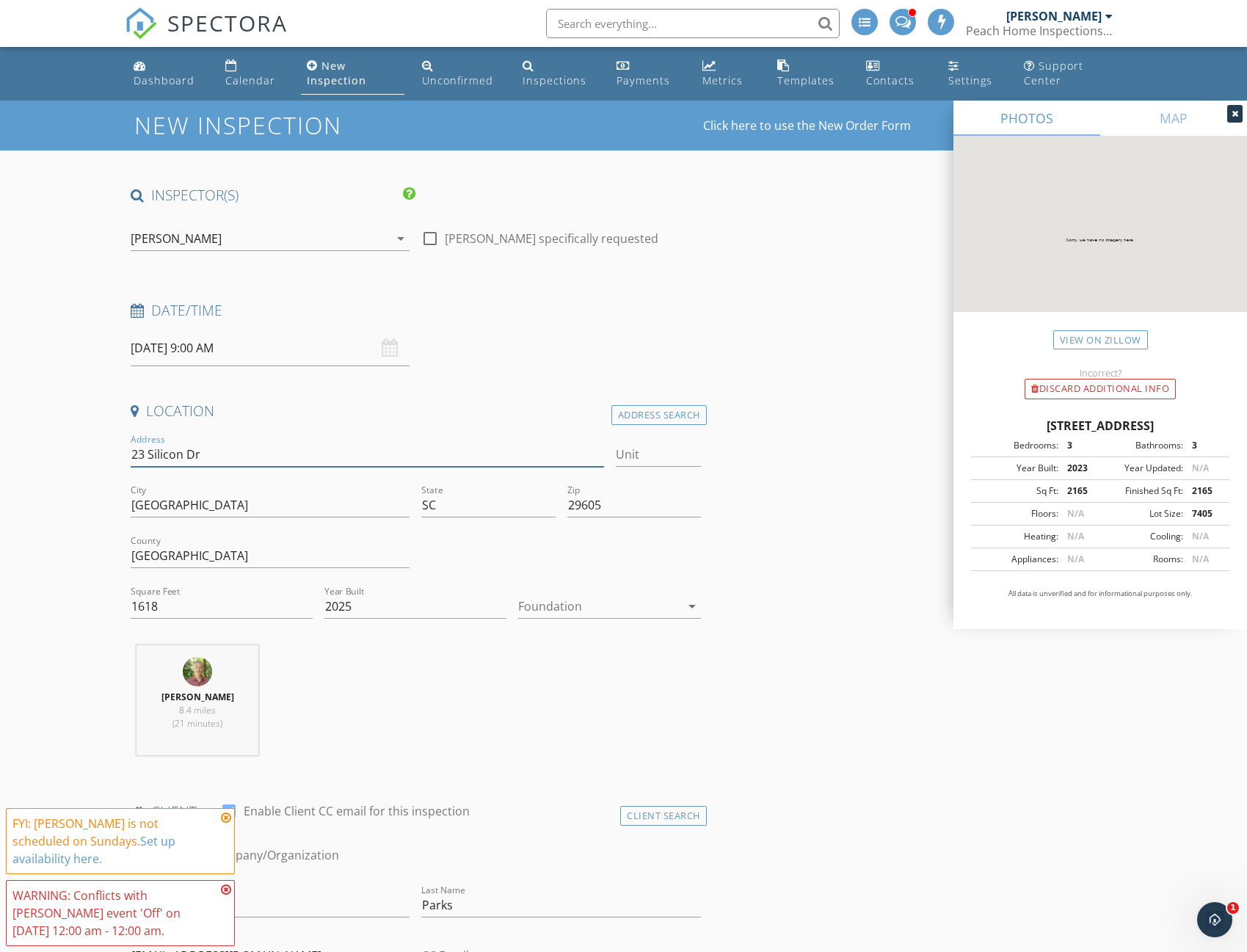
click at [221, 453] on input "23 Silicon Dr" at bounding box center [368, 455] width 474 height 24
type input "23 Silicon Dr Lot 3"
type input "23 Silicon Dr Lot 31"
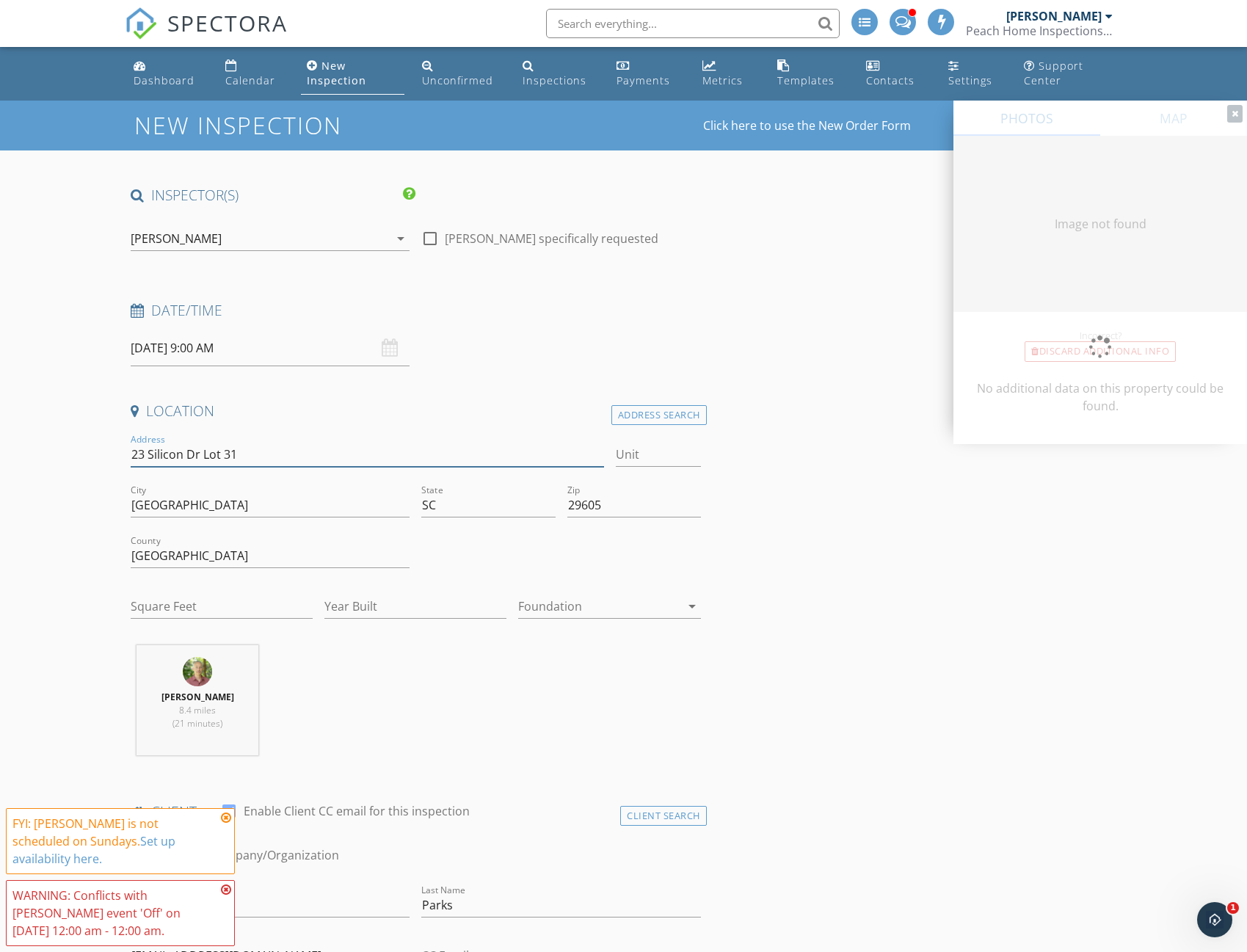
type input "2165"
type input "2023"
type input "[STREET_ADDRESS]"
type input "2165"
type input "2023"
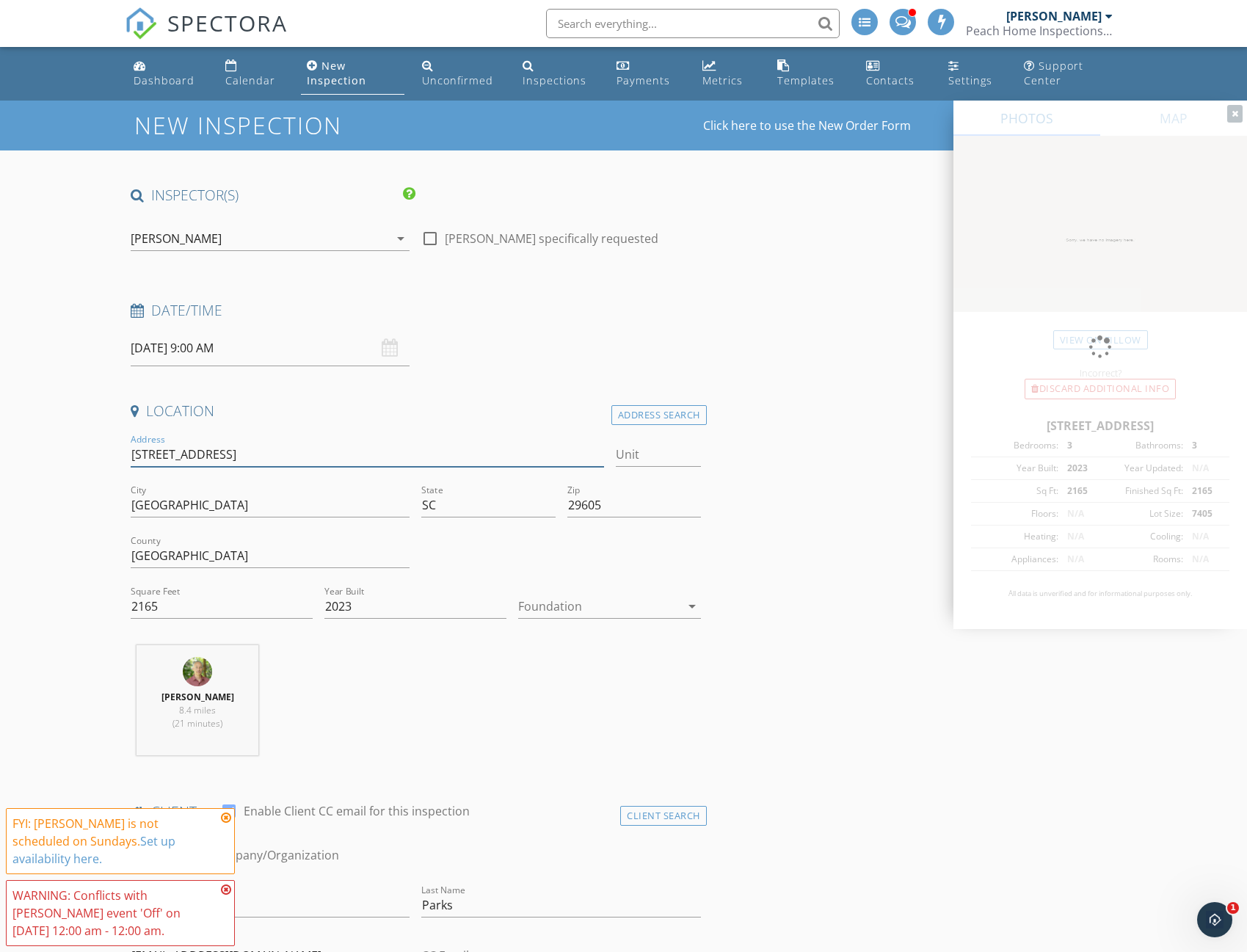
type input "[STREET_ADDRESS]"
click at [167, 604] on input "2165" at bounding box center [222, 606] width 182 height 24
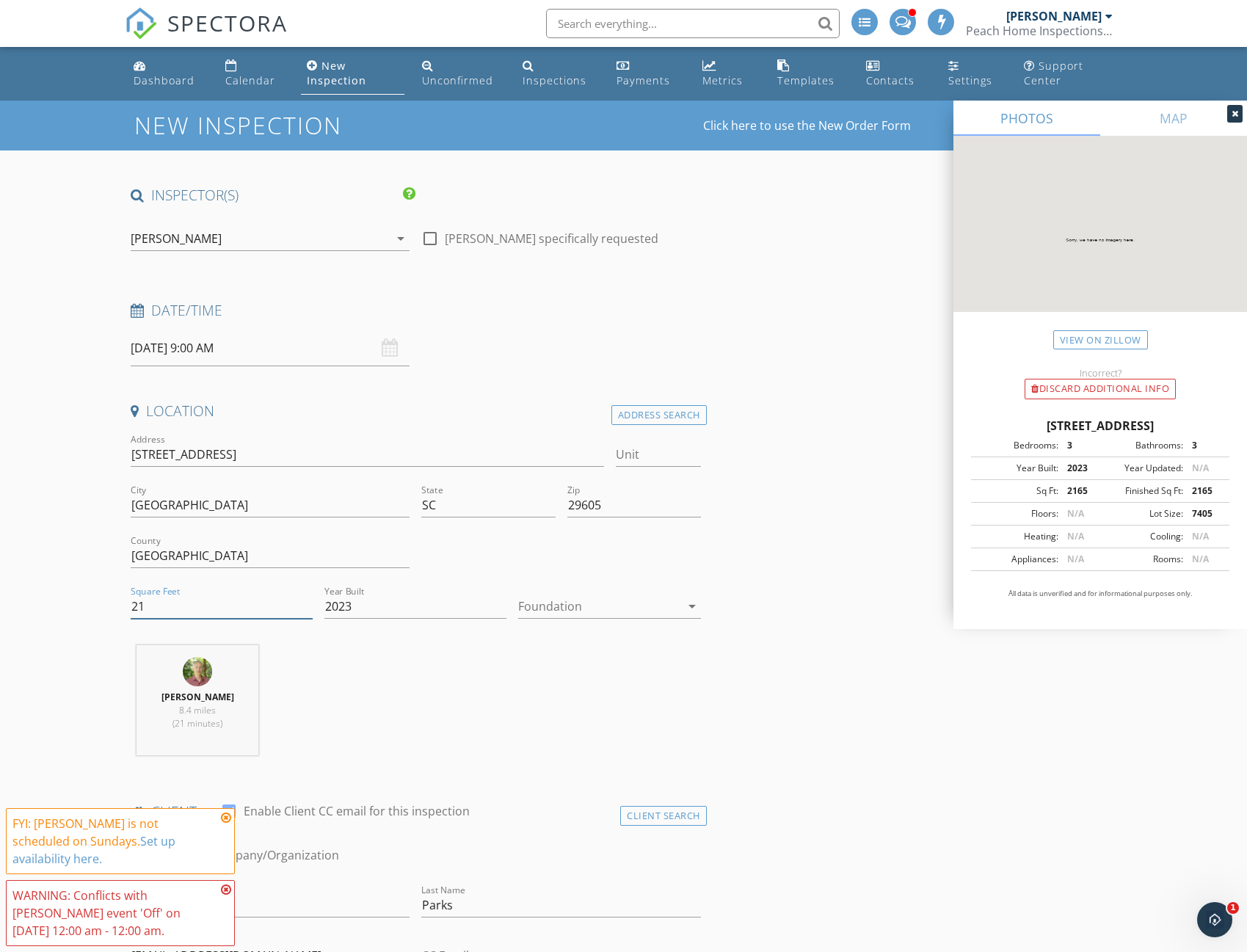
type input "2"
type input "1618"
click at [359, 605] on input "2023" at bounding box center [416, 606] width 182 height 24
type input "2025"
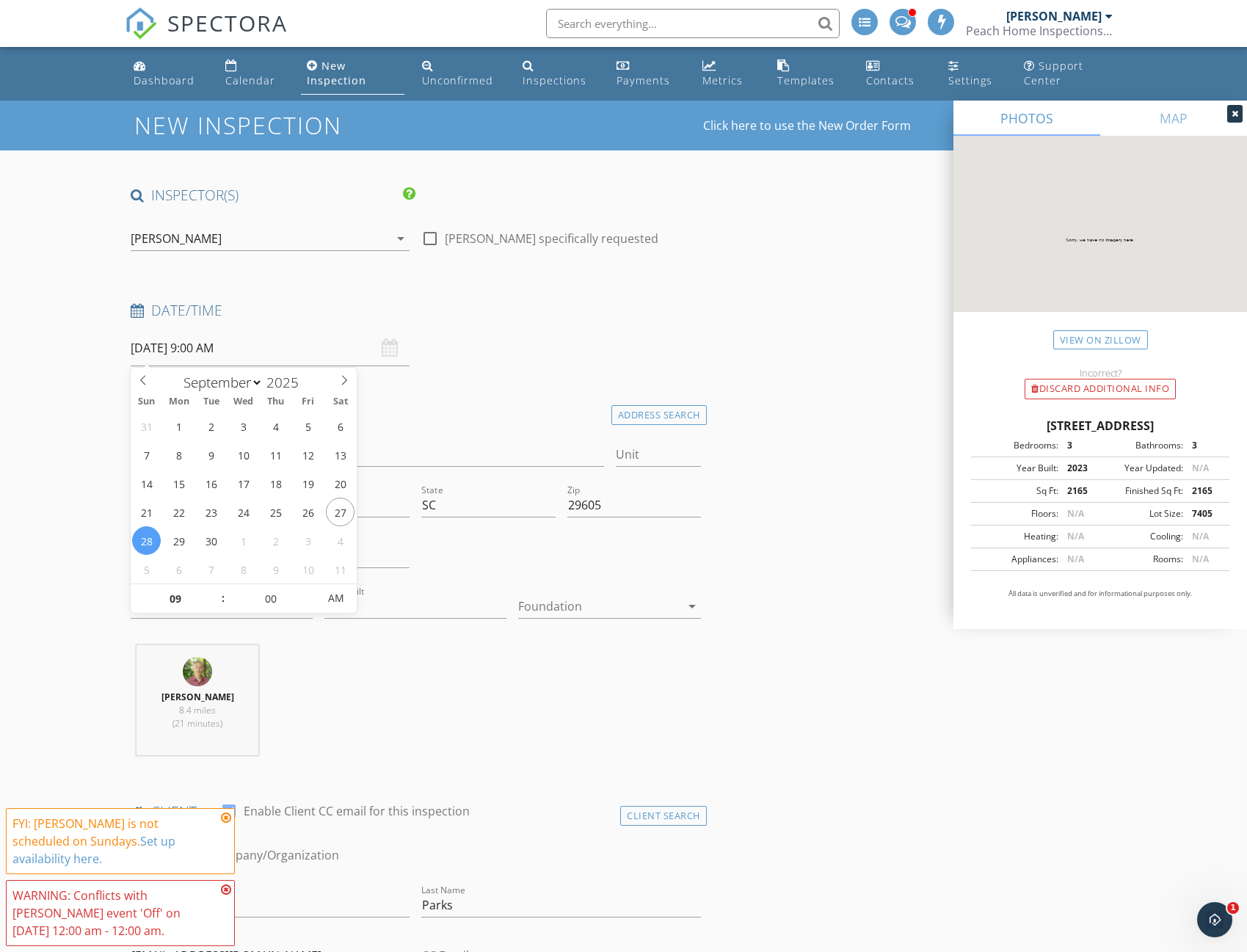
click at [262, 358] on input "[DATE] 9:00 AM" at bounding box center [270, 349] width 279 height 36
type input "[DATE] 9:00 AM"
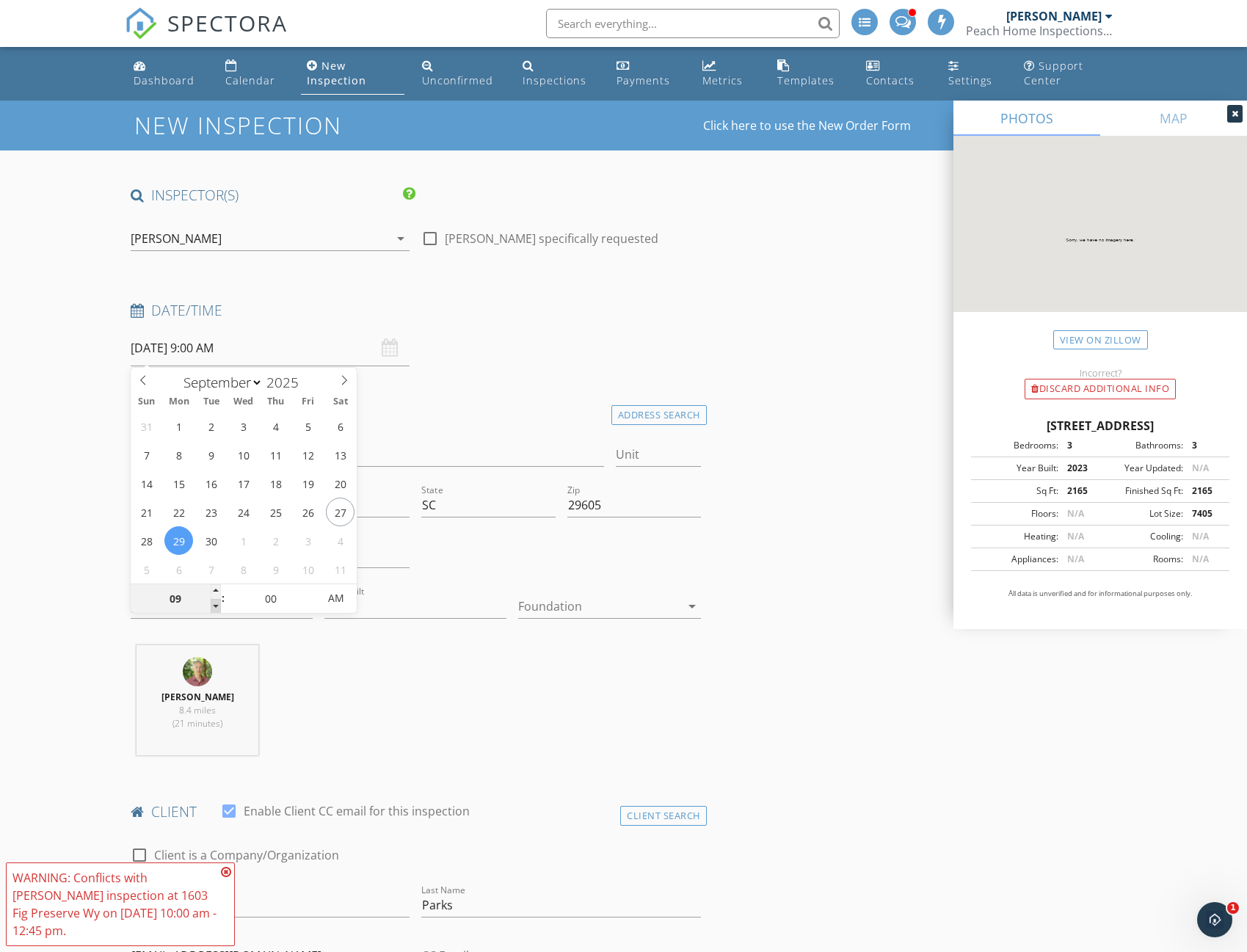
type input "08"
type input "[DATE] 8:00 AM"
click at [214, 608] on span at bounding box center [216, 605] width 10 height 15
type input "07"
type input "[DATE] 7:00 AM"
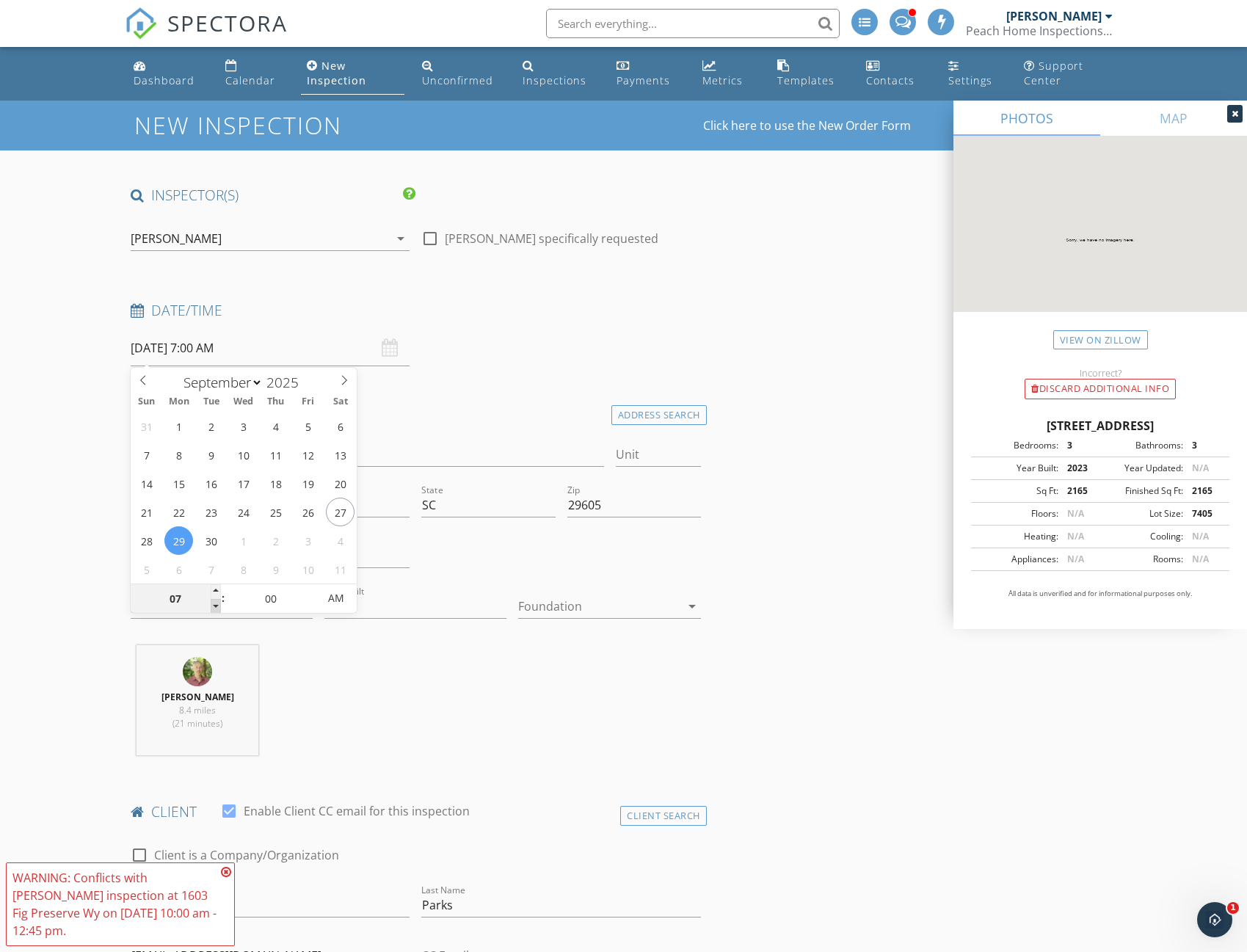
click at [214, 608] on span at bounding box center [216, 605] width 10 height 15
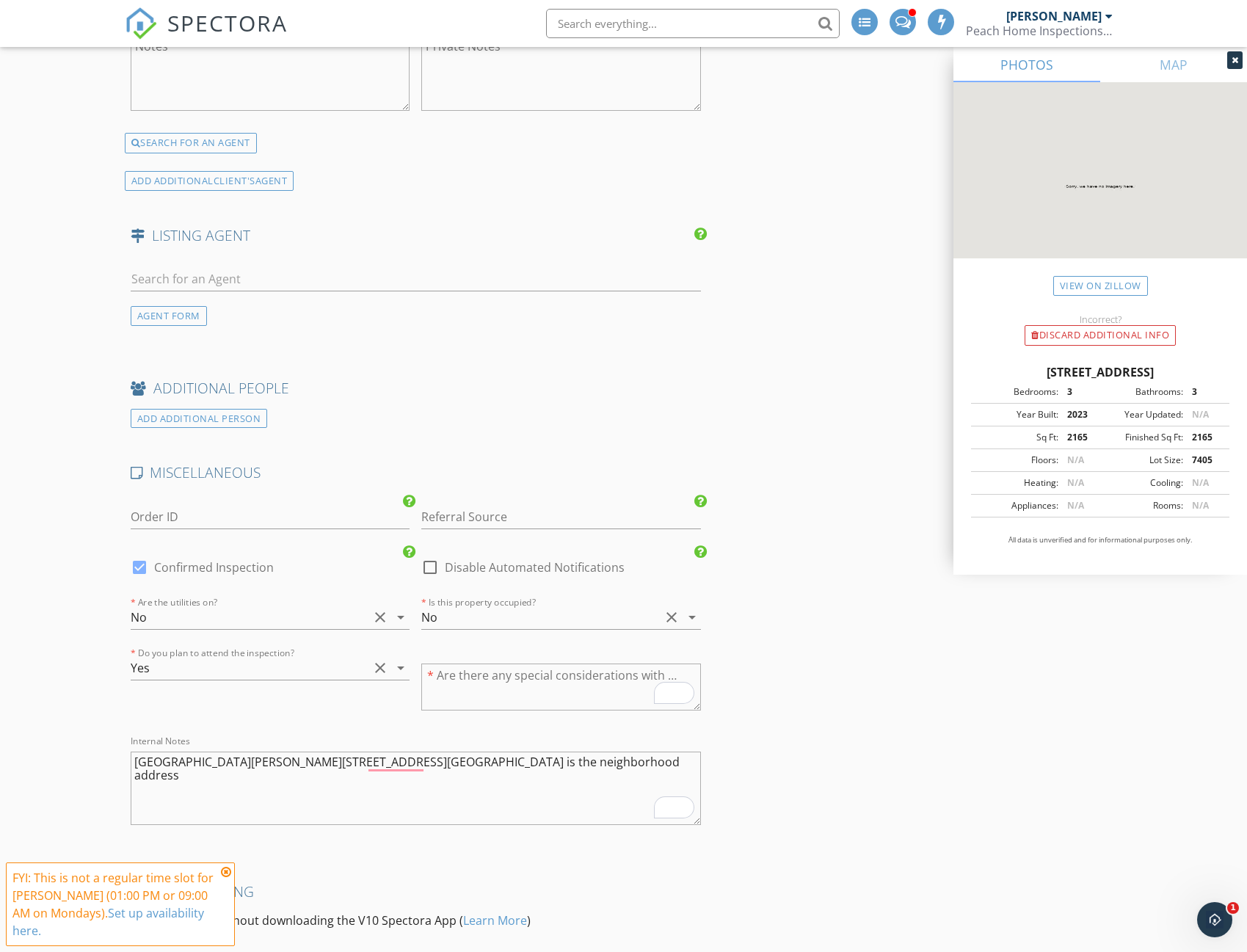
scroll to position [2584, 0]
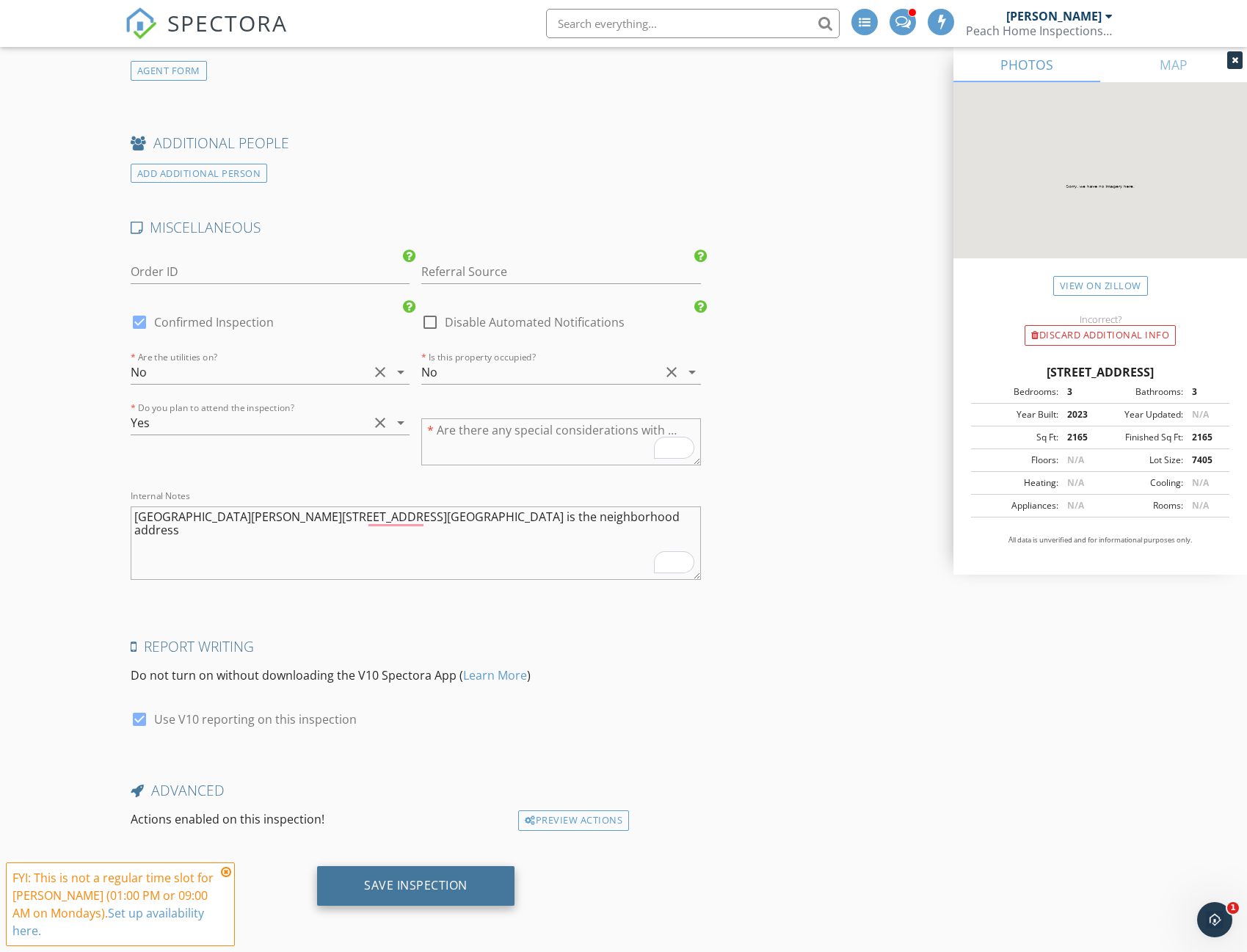
click at [426, 881] on div "Save Inspection" at bounding box center [416, 885] width 104 height 15
